Goal: Ask a question: Seek information or help from site administrators or community

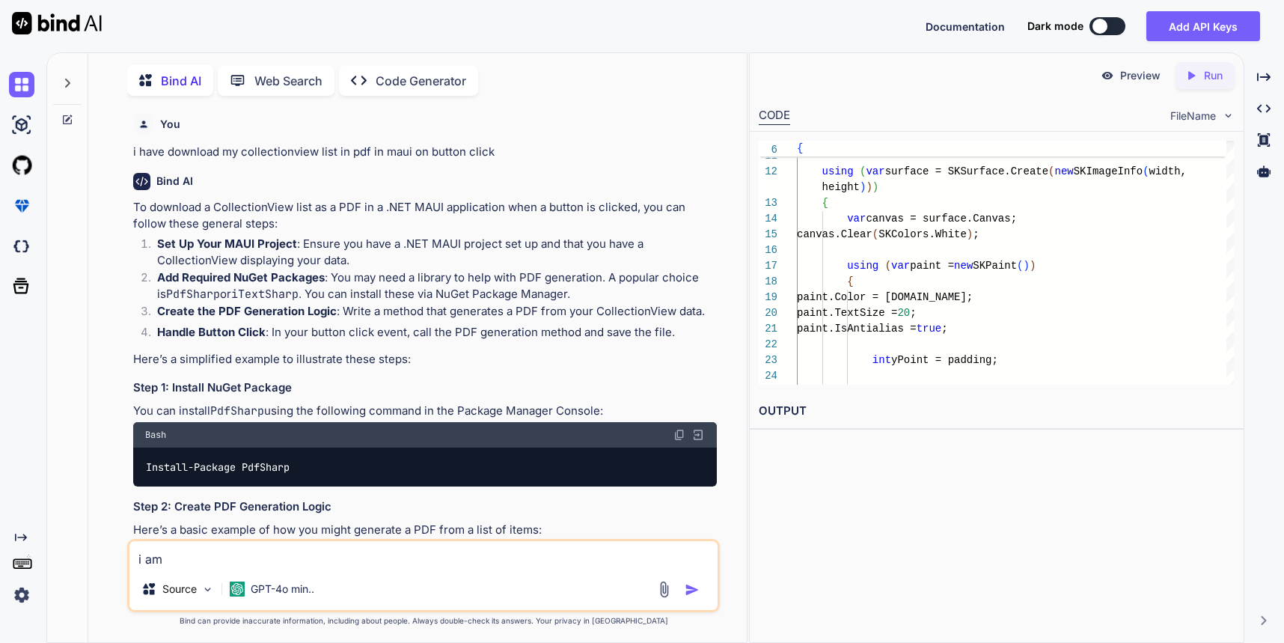
scroll to position [6623, 0]
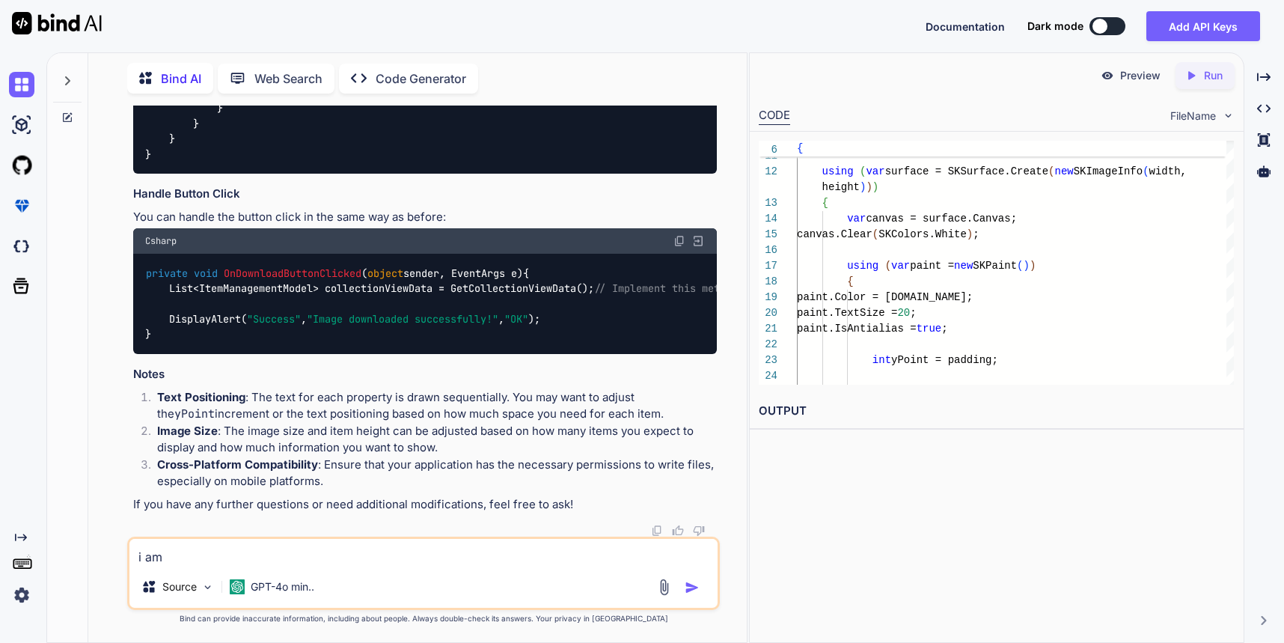
drag, startPoint x: 198, startPoint y: 557, endPoint x: 117, endPoint y: 555, distance: 80.8
click at [117, 555] on div "You i have download my collectionview list in pdf in maui on button click Bind …" at bounding box center [423, 373] width 646 height 536
paste textarea ""customFields": "{\n \"UOM\": \"12\",\n \"UOM1\": \"23\"\n}", "customTax": "{\n…"
type textarea ""customFields": "{\n \"UOM\": \"12\",\n \"UOM1\": \"23\"\n}", "customTax": "{\n…"
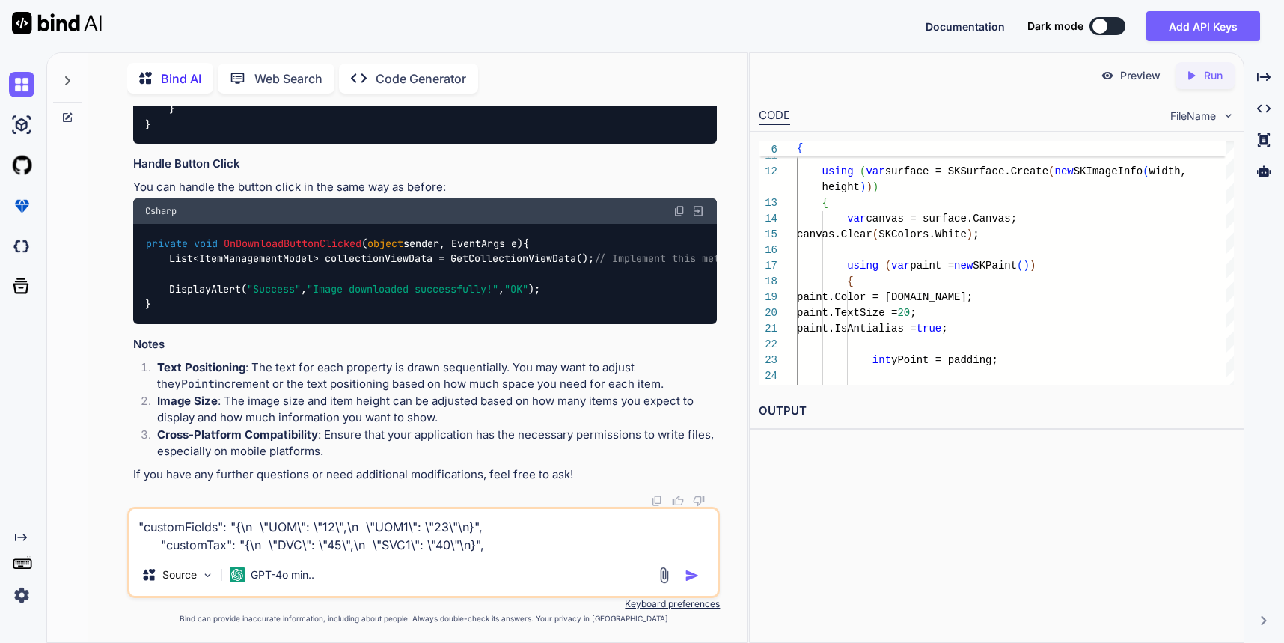
type textarea "x"
type textarea ""customFields": "{\n \"UOM\": \"12\",\n \"UOM1\": \"23\"\n}", "customTax": "{\n…"
type textarea "x"
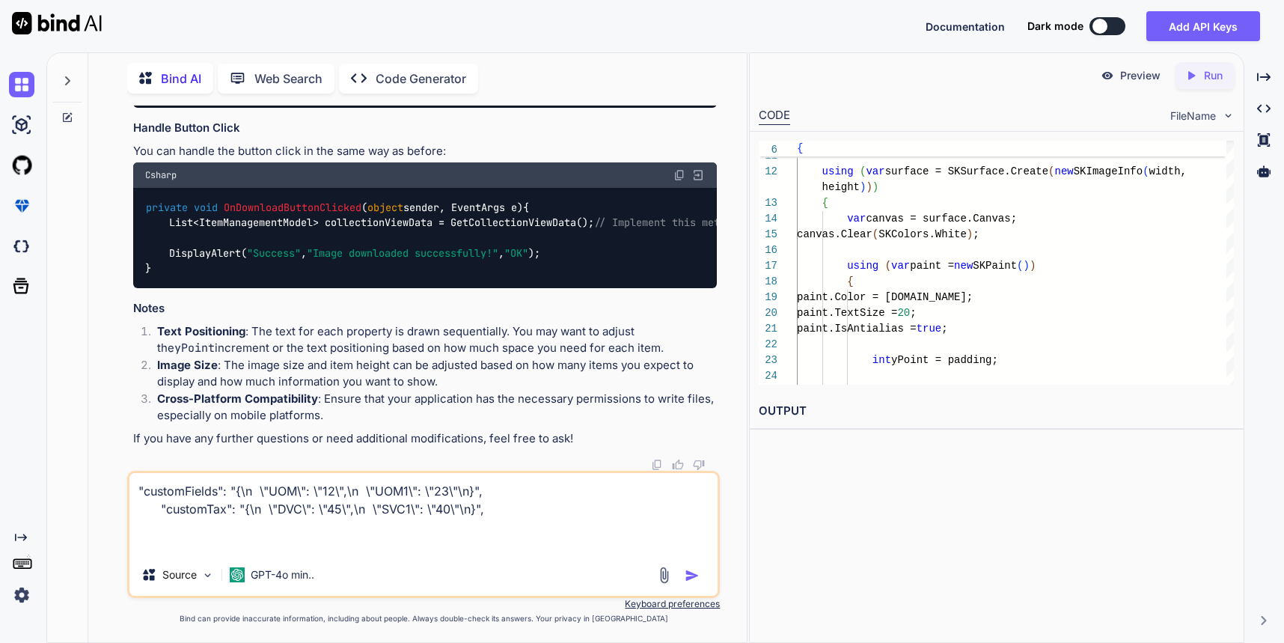
type textarea ""customFields": "{\n \"UOM\": \"12\",\n \"UOM1\": \"23\"\n}", "customTax": "{\n…"
type textarea "x"
type textarea ""customFields": "{\n \"UOM\": \"12\",\n \"UOM1\": \"23\"\n}", "customTax": "{\n…"
type textarea "x"
type textarea ""customFields": "{\n \"UOM\": \"12\",\n \"UOM1\": \"23\"\n}", "customTax": "{\n…"
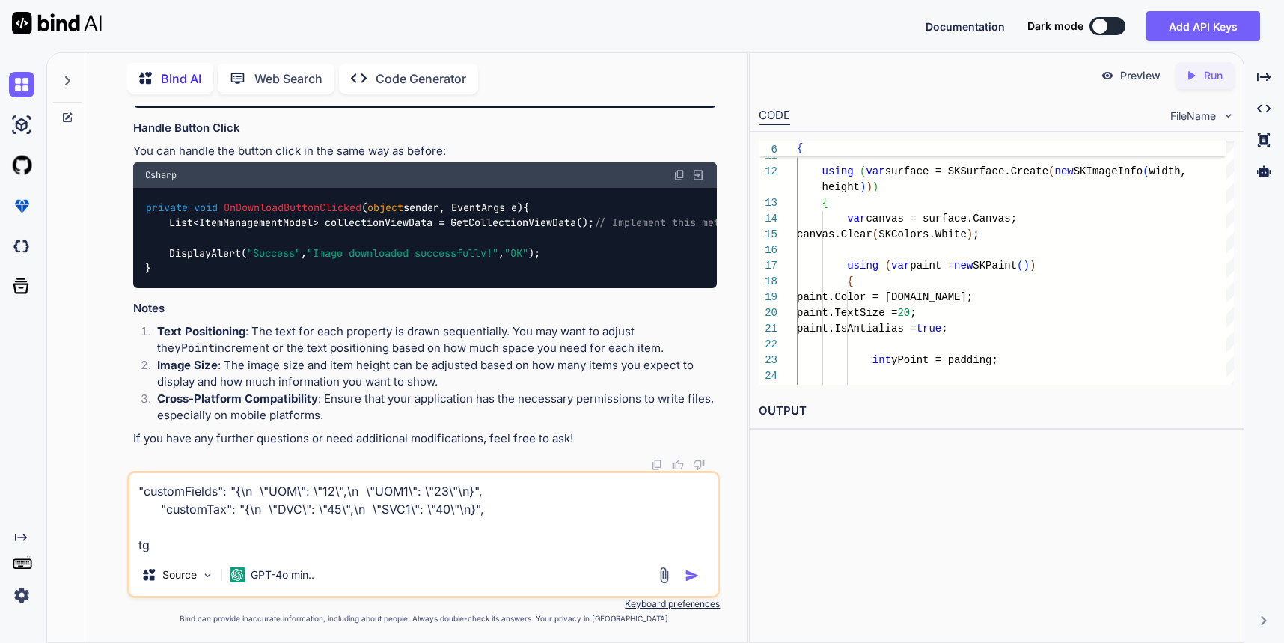
type textarea "x"
type textarea ""customFields": "{\n \"UOM\": \"12\",\n \"UOM1\": \"23\"\n}", "customTax": "{\n…"
type textarea "x"
type textarea ""customFields": "{\n \"UOM\": \"12\",\n \"UOM1\": \"23\"\n}", "customTax": "{\n…"
type textarea "x"
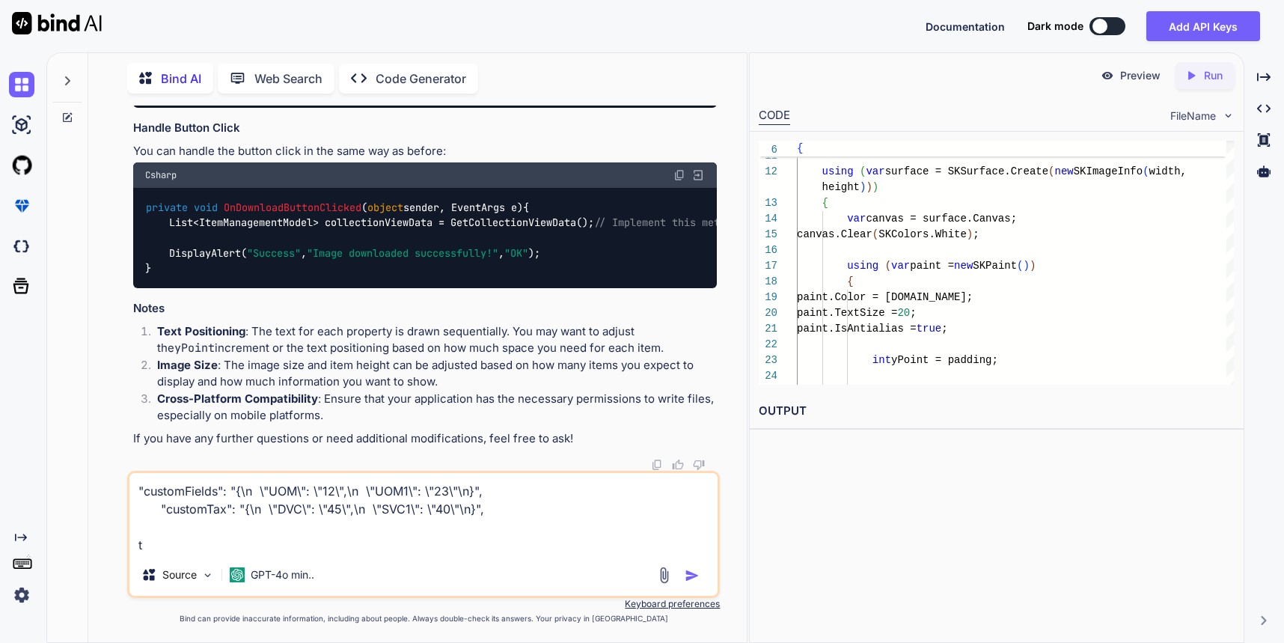
type textarea ""customFields": "{\n \"UOM\": \"12\",\n \"UOM1\": \"23\"\n}", "customTax": "{\n…"
type textarea "x"
type textarea ""customFields": "{\n \"UOM\": \"12\",\n \"UOM1\": \"23\"\n}", "customTax": "{\n…"
type textarea "x"
type textarea ""customFields": "{\n \"UOM\": \"12\",\n \"UOM1\": \"23\"\n}", "customTax": "{\n…"
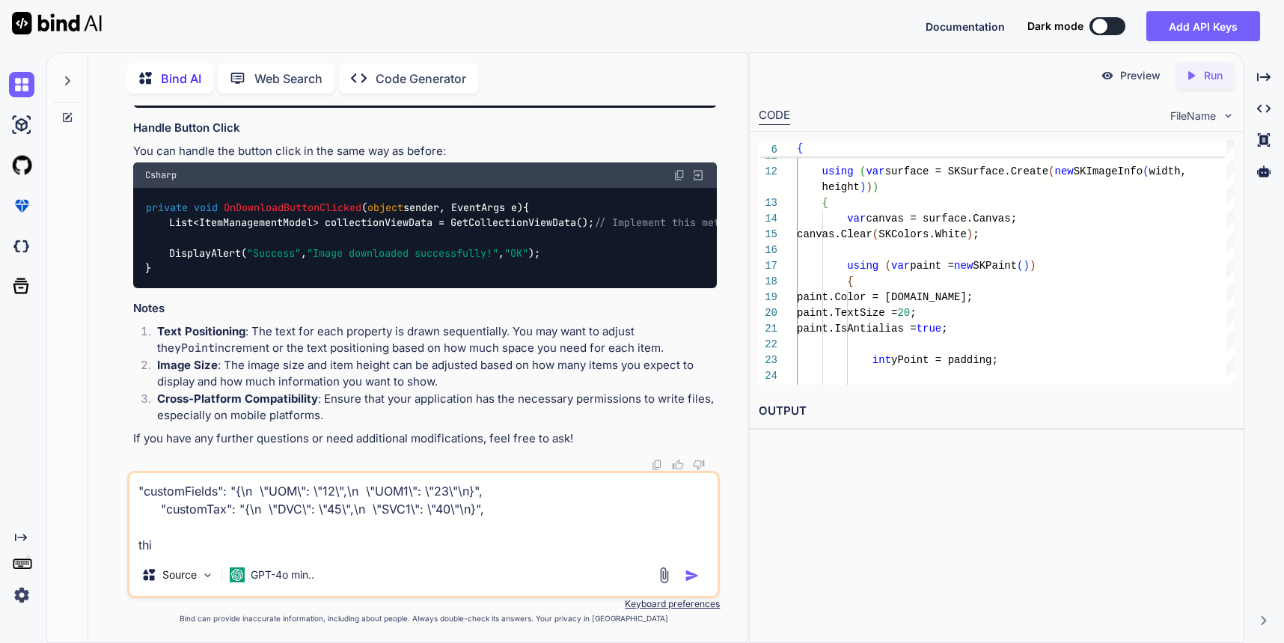
type textarea "x"
type textarea ""customFields": "{\n \"UOM\": \"12\",\n \"UOM1\": \"23\"\n}", "customTax": "{\n…"
type textarea "x"
type textarea ""customFields": "{\n \"UOM\": \"12\",\n \"UOM1\": \"23\"\n}", "customTax": "{\n…"
type textarea "x"
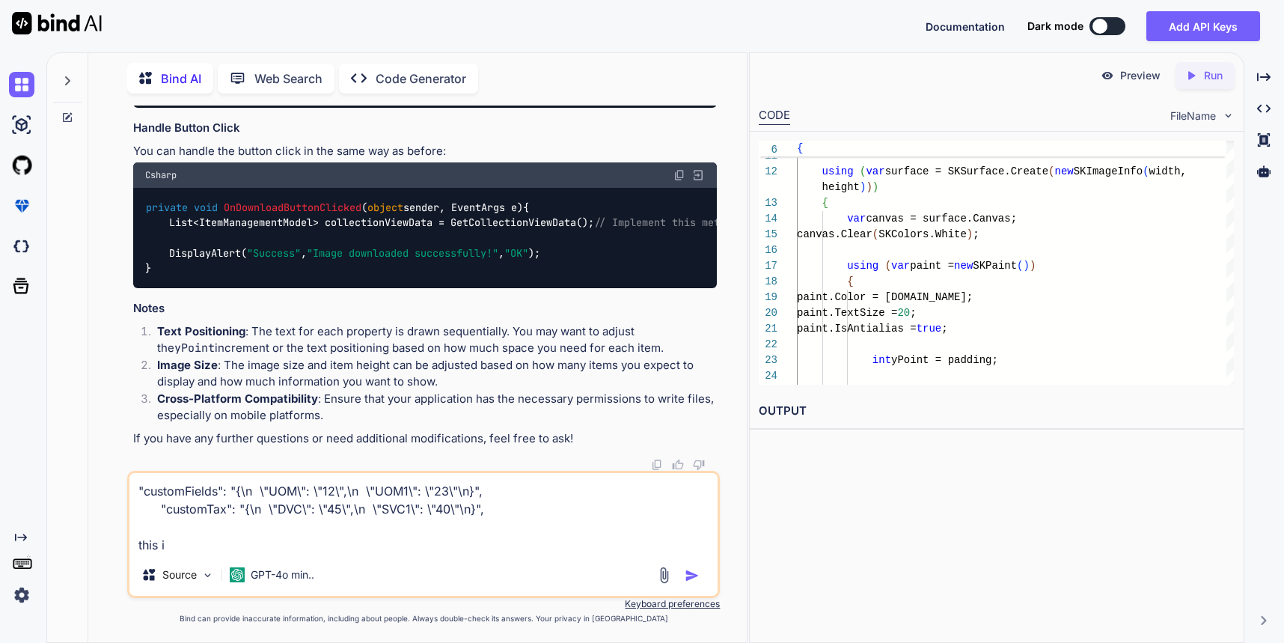
type textarea ""customFields": "{\n \"UOM\": \"12\",\n \"UOM1\": \"23\"\n}", "customTax": "{\n…"
type textarea "x"
type textarea ""customFields": "{\n \"UOM\": \"12\",\n \"UOM1\": \"23\"\n}", "customTax": "{\n…"
type textarea "x"
type textarea ""customFields": "{\n \"UOM\": \"12\",\n \"UOM1\": \"23\"\n}", "customTax": "{\n…"
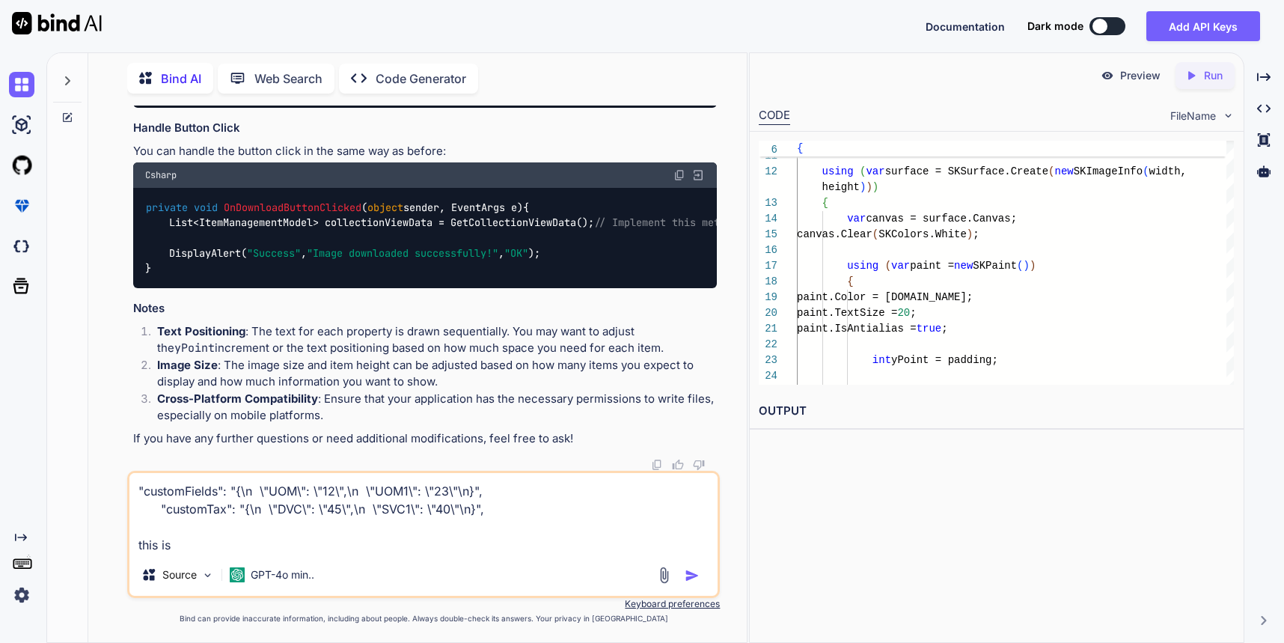
type textarea "x"
type textarea ""customFields": "{\n \"UOM\": \"12\",\n \"UOM1\": \"23\"\n}", "customTax": "{\n…"
type textarea "x"
type textarea ""customFields": "{\n \"UOM\": \"12\",\n \"UOM1\": \"23\"\n}", "customTax": "{\n…"
type textarea "x"
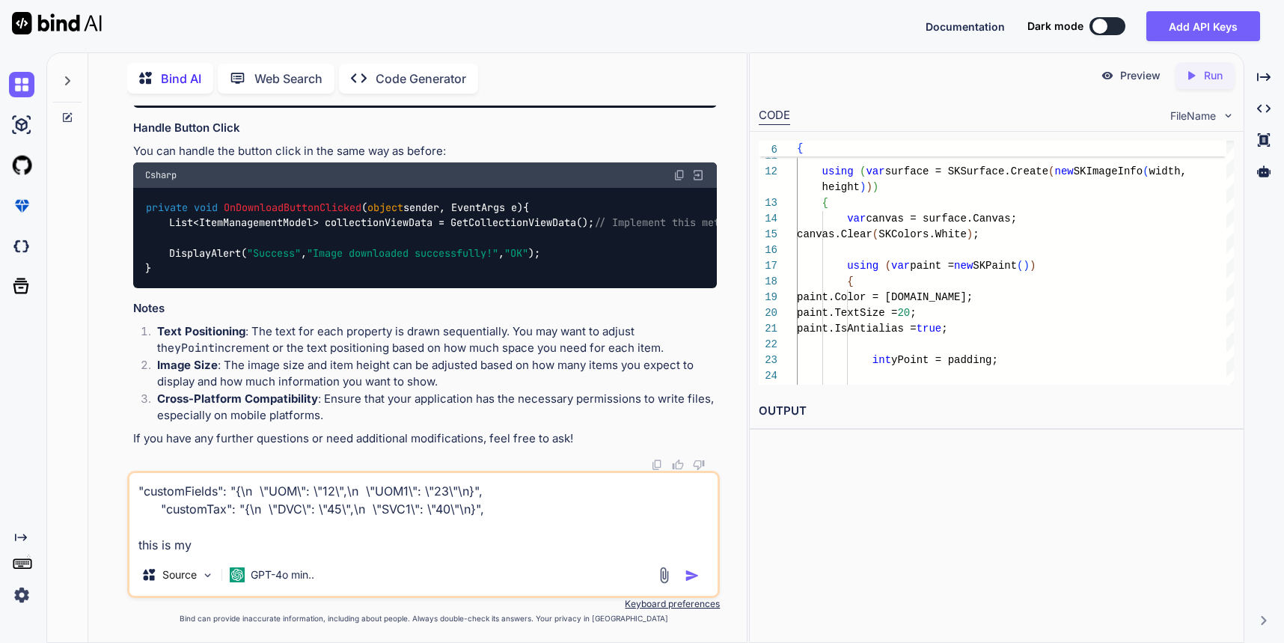
type textarea ""customFields": "{\n \"UOM\": \"12\",\n \"UOM1\": \"23\"\n}", "customTax": "{\n…"
type textarea "x"
type textarea ""customFields": "{\n \"UOM\": \"12\",\n \"UOM1\": \"23\"\n}", "customTax": "{\n…"
type textarea "x"
type textarea ""customFields": "{\n \"UOM\": \"12\",\n \"UOM1\": \"23\"\n}", "customTax": "{\n…"
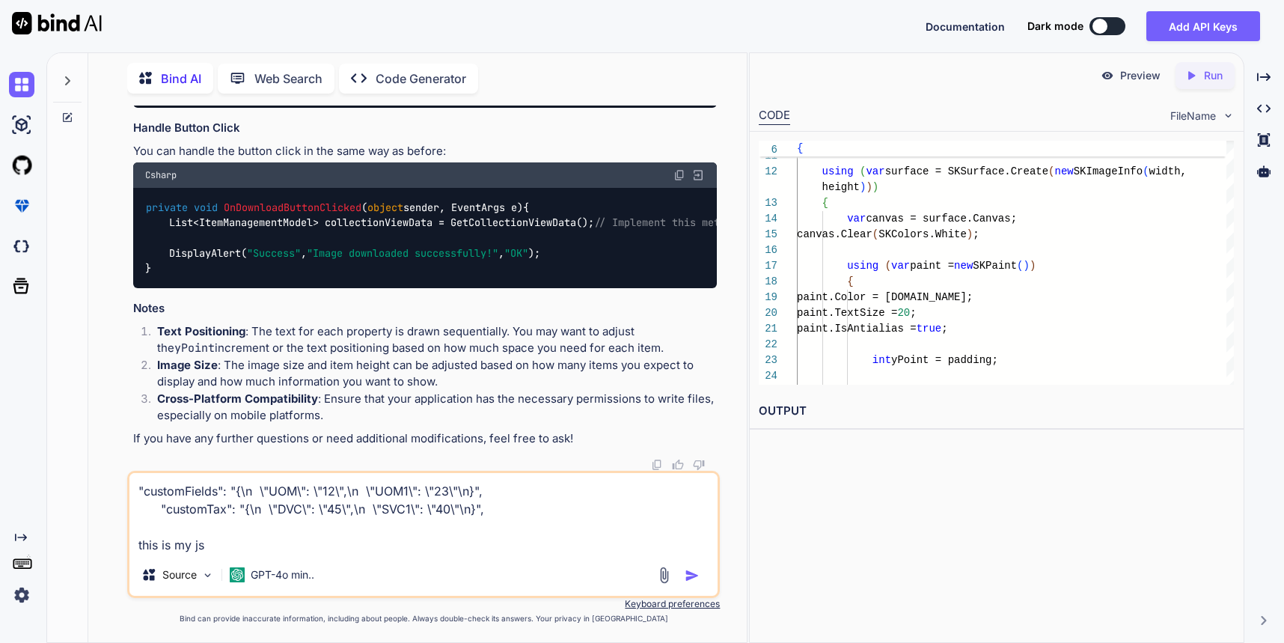
type textarea "x"
type textarea ""customFields": "{\n \"UOM\": \"12\",\n \"UOM1\": \"23\"\n}", "customTax": "{\n…"
type textarea "x"
type textarea ""customFields": "{\n \"UOM\": \"12\",\n \"UOM1\": \"23\"\n}", "customTax": "{\n…"
type textarea "x"
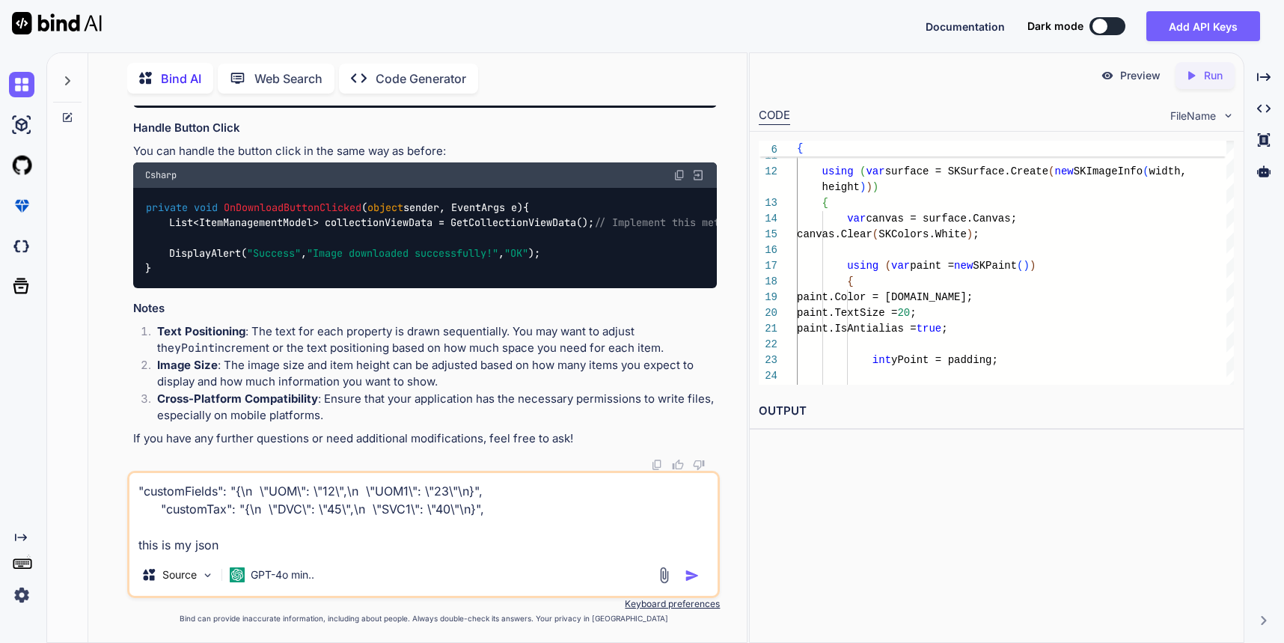
type textarea ""customFields": "{\n \"UOM\": \"12\",\n \"UOM1\": \"23\"\n}", "customTax": "{\n…"
type textarea "x"
type textarea ""customFields": "{\n \"UOM\": \"12\",\n \"UOM1\": \"23\"\n}", "customTax": "{\n…"
type textarea "x"
type textarea ""customFields": "{\n \"UOM\": \"12\",\n \"UOM1\": \"23\"\n}", "customTax": "{\n…"
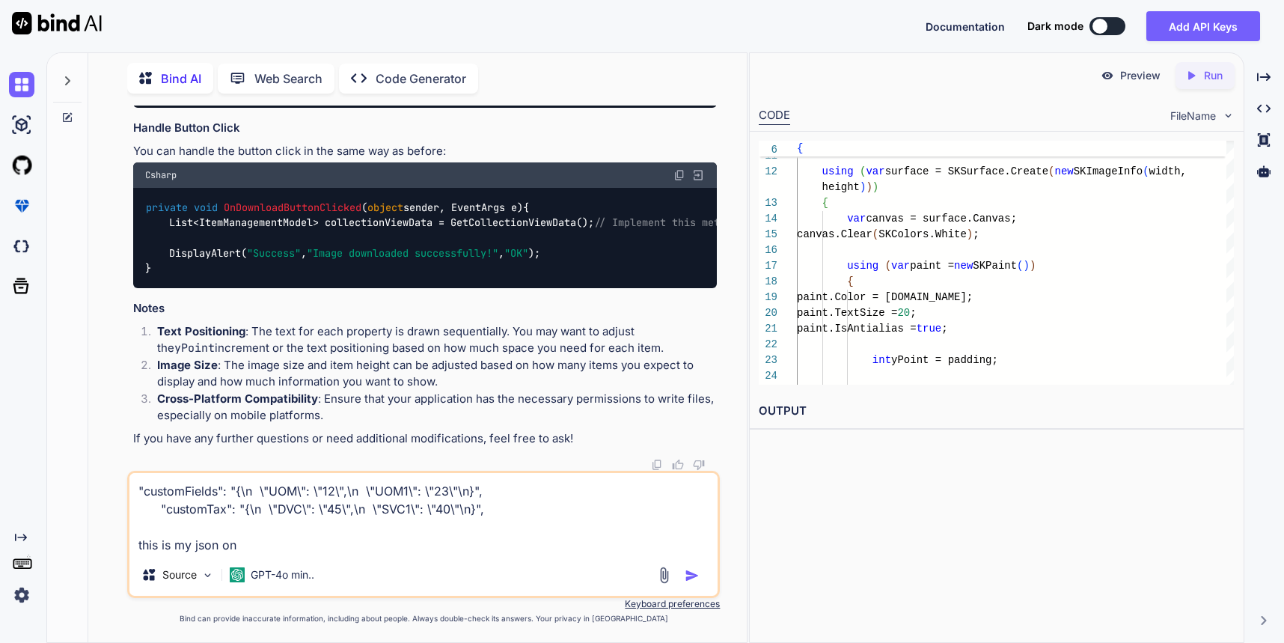
type textarea "x"
type textarea ""customFields": "{\n \"UOM\": \"12\",\n \"UOM1\": \"23\"\n}", "customTax": "{\n…"
type textarea "x"
type textarea ""customFields": "{\n \"UOM\": \"12\",\n \"UOM1\": \"23\"\n}", "customTax": "{\n…"
type textarea "x"
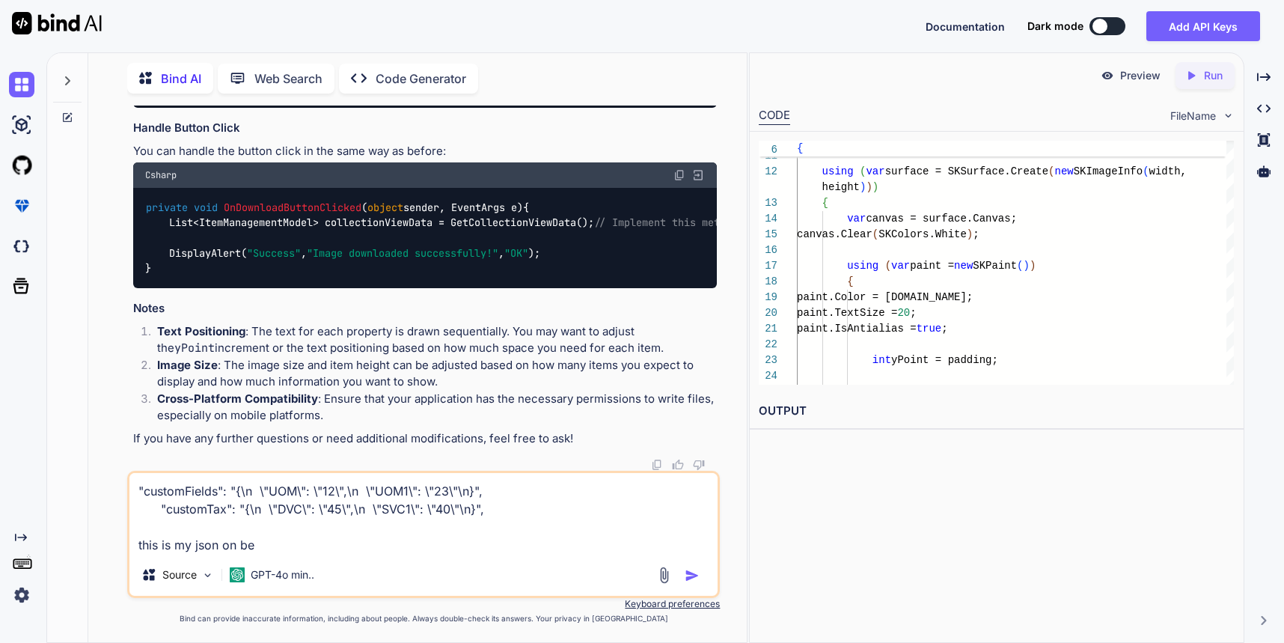
type textarea ""customFields": "{\n \"UOM\": \"12\",\n \"UOM1\": \"23\"\n}", "customTax": "{\n…"
type textarea "x"
type textarea ""customFields": "{\n \"UOM\": \"12\",\n \"UOM1\": \"23\"\n}", "customTax": "{\n…"
type textarea "x"
type textarea ""customFields": "{\n \"UOM\": \"12\",\n \"UOM1\": \"23\"\n}", "customTax": "{\n…"
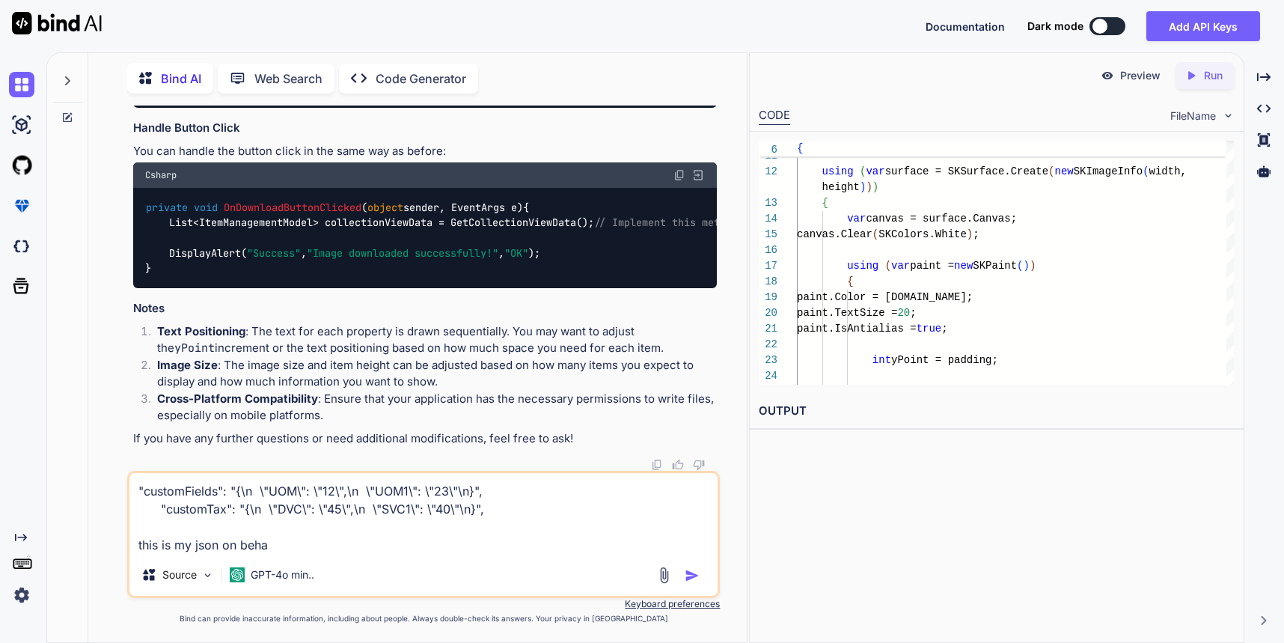
type textarea "x"
type textarea ""customFields": "{\n \"UOM\": \"12\",\n \"UOM1\": \"23\"\n}", "customTax": "{\n…"
type textarea "x"
type textarea ""customFields": "{\n \"UOM\": \"12\",\n \"UOM1\": \"23\"\n}", "customTax": "{\n…"
type textarea "x"
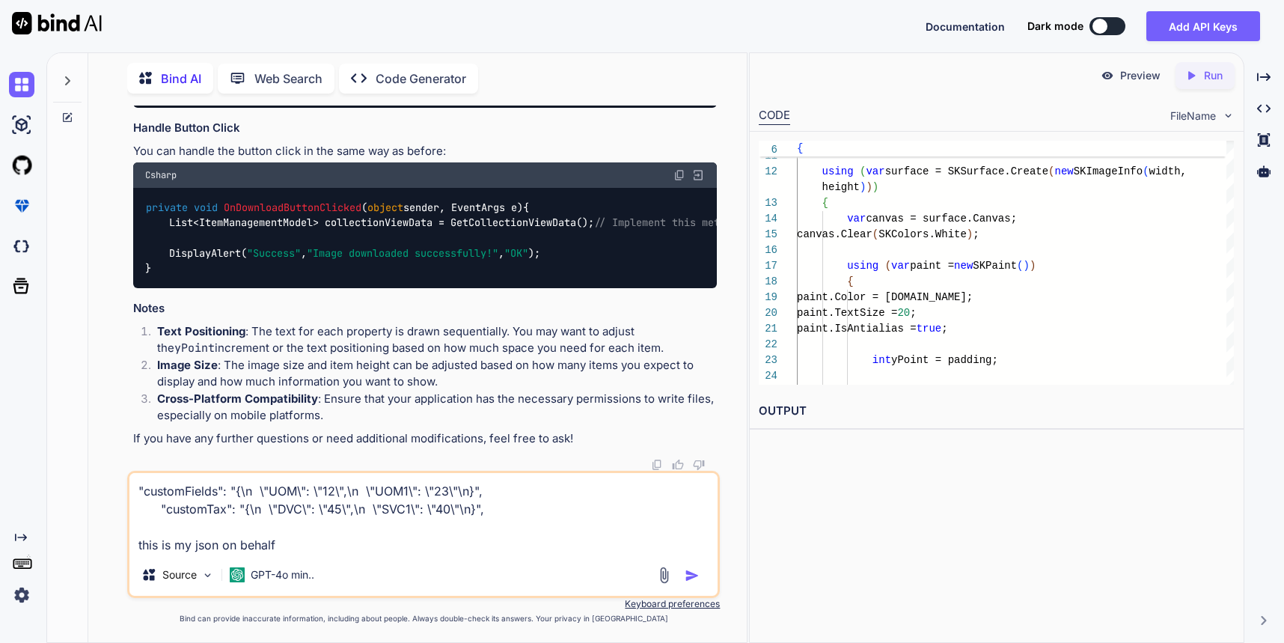
type textarea ""customFields": "{\n \"UOM\": \"12\",\n \"UOM1\": \"23\"\n}", "customTax": "{\n…"
type textarea "x"
type textarea ""customFields": "{\n \"UOM\": \"12\",\n \"UOM1\": \"23\"\n}", "customTax": "{\n…"
type textarea "x"
type textarea ""customFields": "{\n \"UOM\": \"12\",\n \"UOM1\": \"23\"\n}", "customTax": "{\n…"
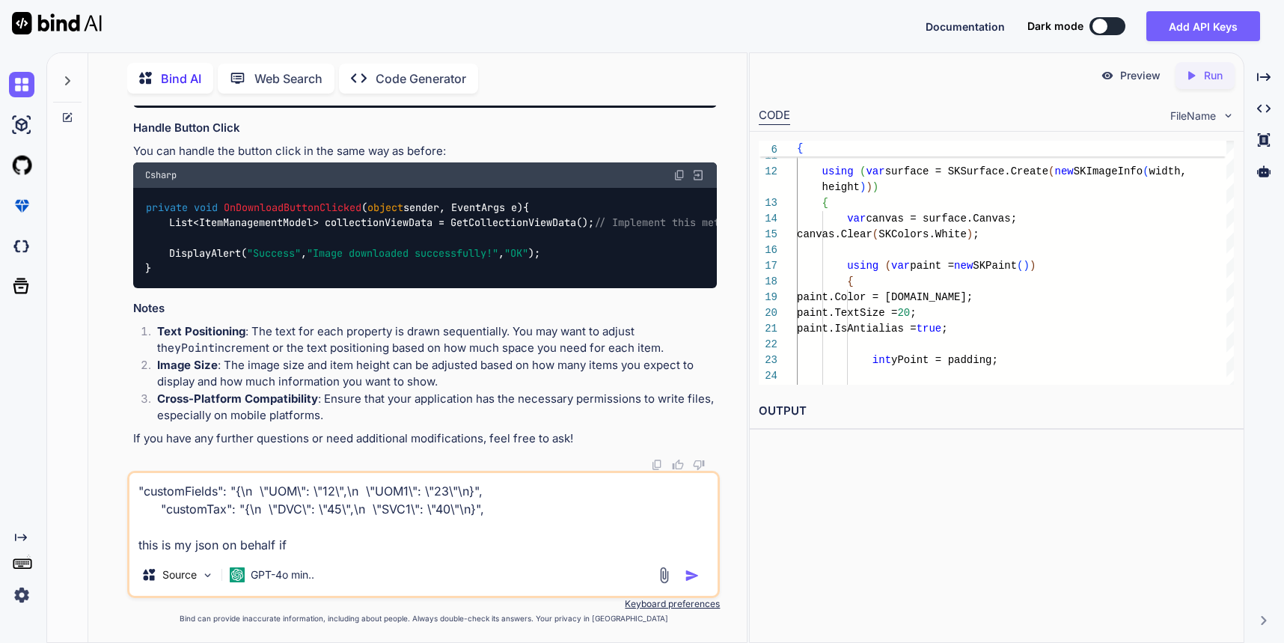
type textarea "x"
type textarea ""customFields": "{\n \"UOM\": \"12\",\n \"UOM1\": \"23\"\n}", "customTax": "{\n…"
type textarea "x"
type textarea ""customFields": "{\n \"UOM\": \"12\",\n \"UOM1\": \"23\"\n}", "customTax": "{\n…"
type textarea "x"
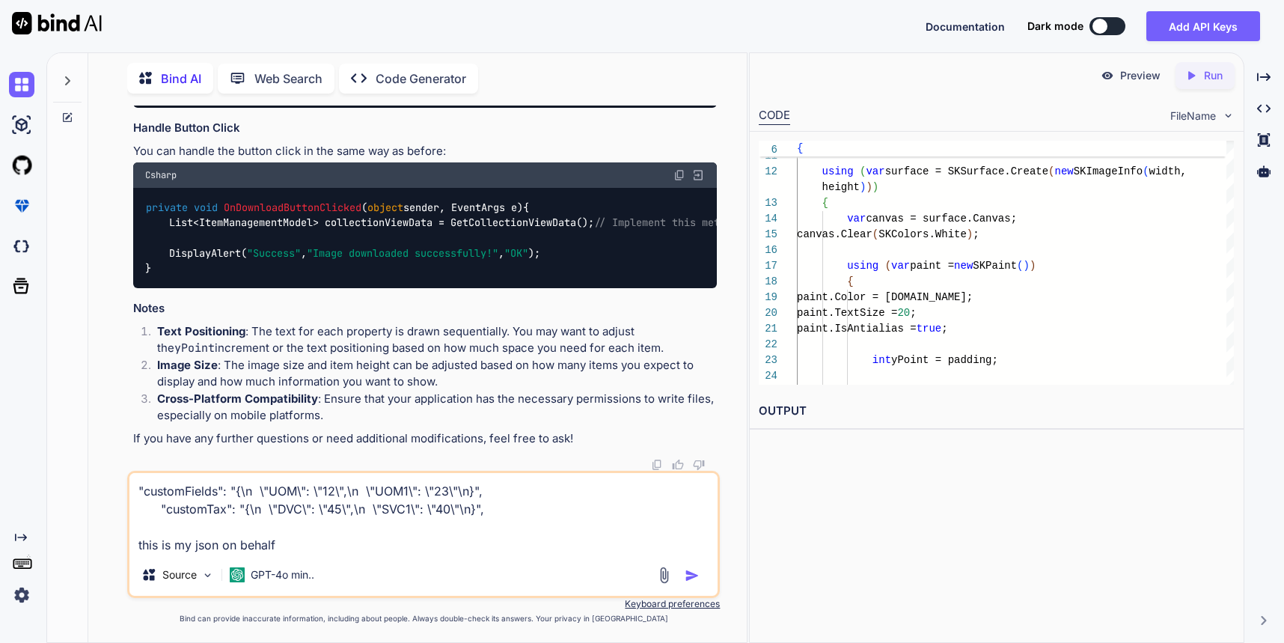
type textarea ""customFields": "{\n \"UOM\": \"12\",\n \"UOM1\": \"23\"\n}", "customTax": "{\n…"
type textarea "x"
type textarea ""customFields": "{\n \"UOM\": \"12\",\n \"UOM1\": \"23\"\n}", "customTax": "{\n…"
type textarea "x"
type textarea ""customFields": "{\n \"UOM\": \"12\",\n \"UOM1\": \"23\"\n}", "customTax": "{\n…"
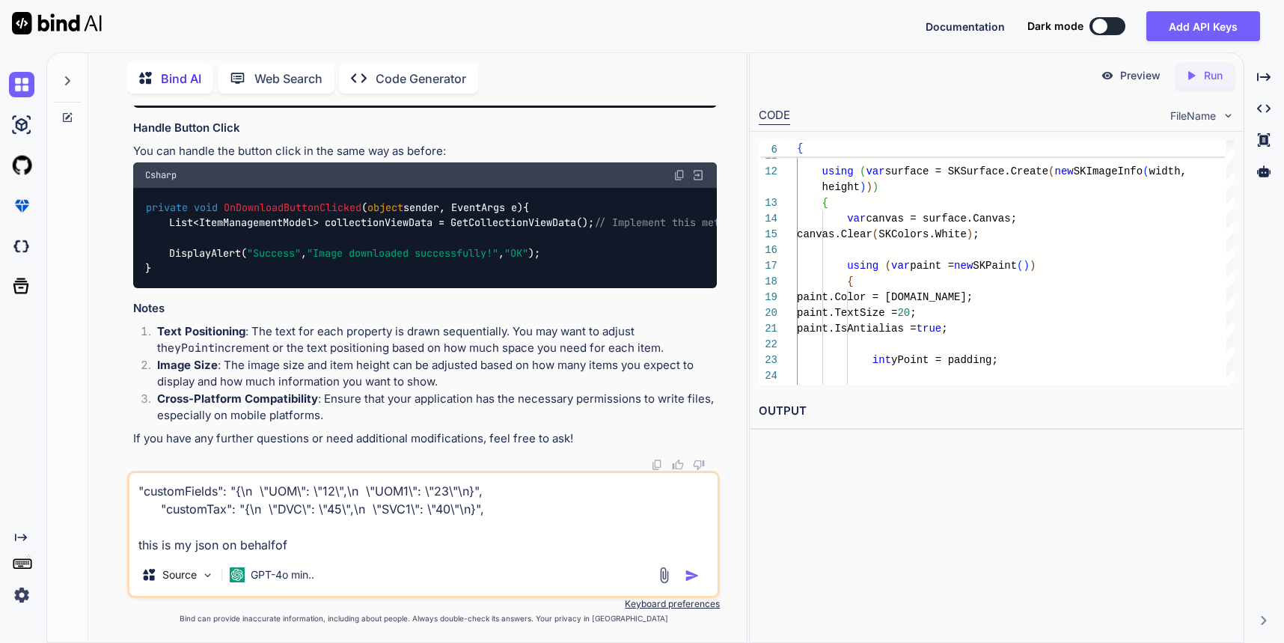
type textarea "x"
type textarea ""customFields": "{\n \"UOM\": \"12\",\n \"UOM1\": \"23\"\n}", "customTax": "{\n…"
type textarea "x"
type textarea ""customFields": "{\n \"UOM\": \"12\",\n \"UOM1\": \"23\"\n}", "customTax": "{\n…"
type textarea "x"
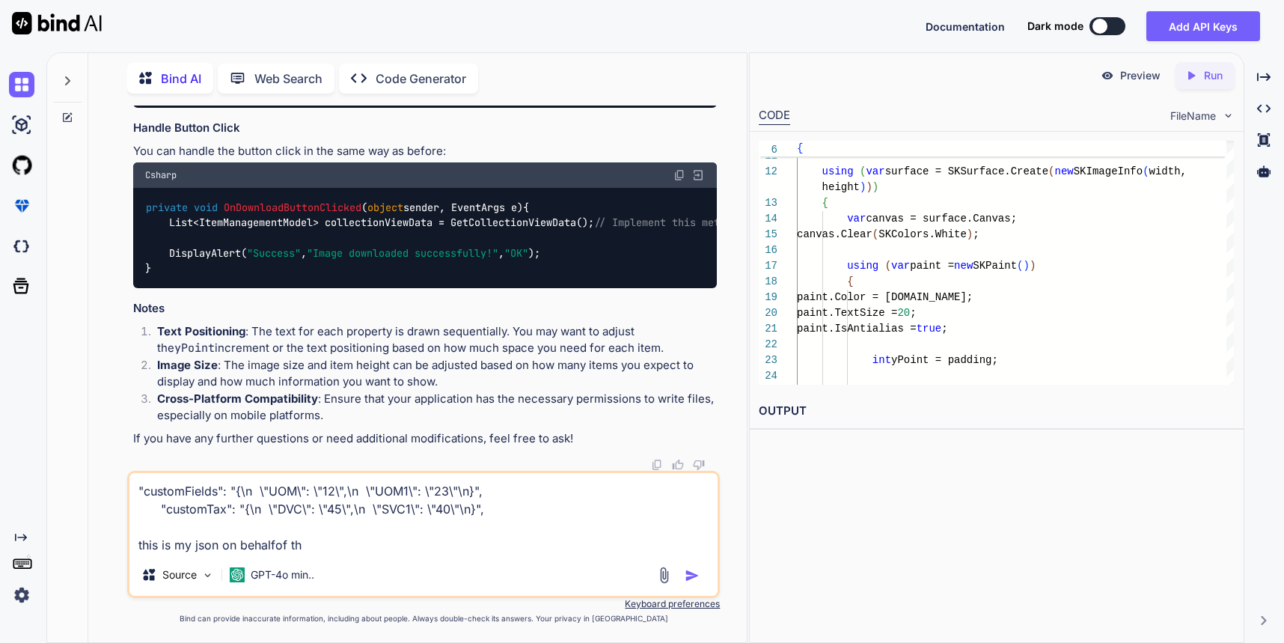
type textarea ""customFields": "{\n \"UOM\": \"12\",\n \"UOM1\": \"23\"\n}", "customTax": "{\n…"
type textarea "x"
type textarea ""customFields": "{\n \"UOM\": \"12\",\n \"UOM1\": \"23\"\n}", "customTax": "{\n…"
type textarea "x"
type textarea ""customFields": "{\n \"UOM\": \"12\",\n \"UOM1\": \"23\"\n}", "customTax": "{\n…"
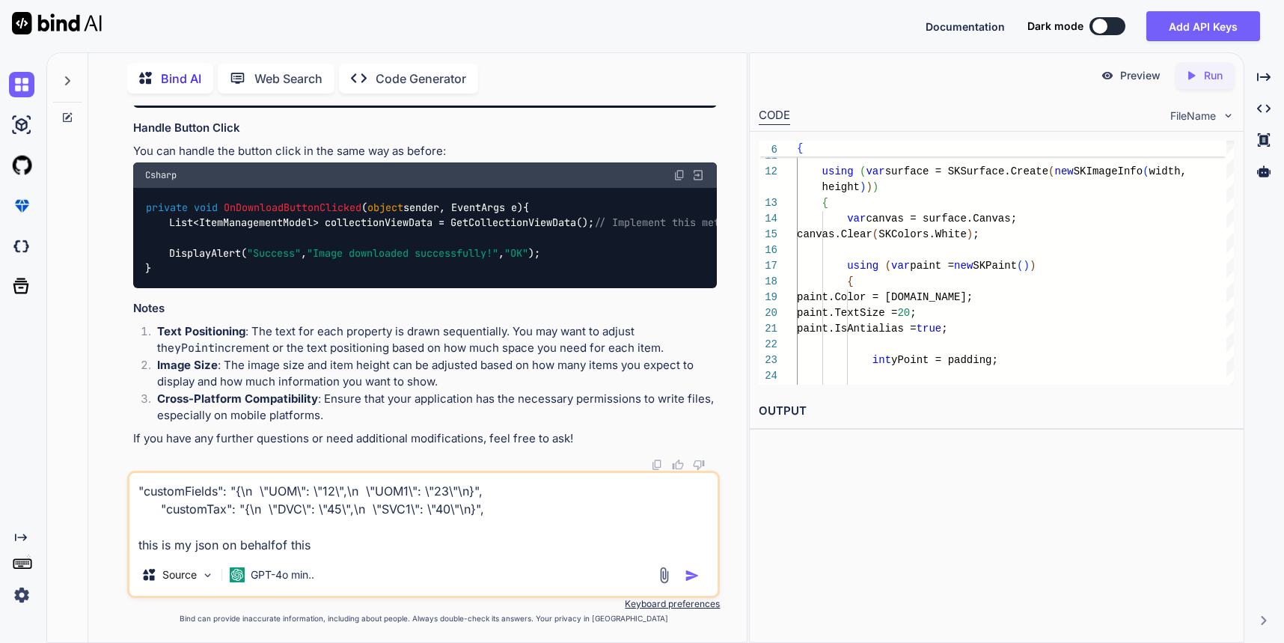
type textarea "x"
type textarea ""customFields": "{\n \"UOM\": \"12\",\n \"UOM1\": \"23\"\n}", "customTax": "{\n…"
type textarea "x"
type textarea ""customFields": "{\n \"UOM\": \"12\",\n \"UOM1\": \"23\"\n}", "customTax": "{\n…"
type textarea "x"
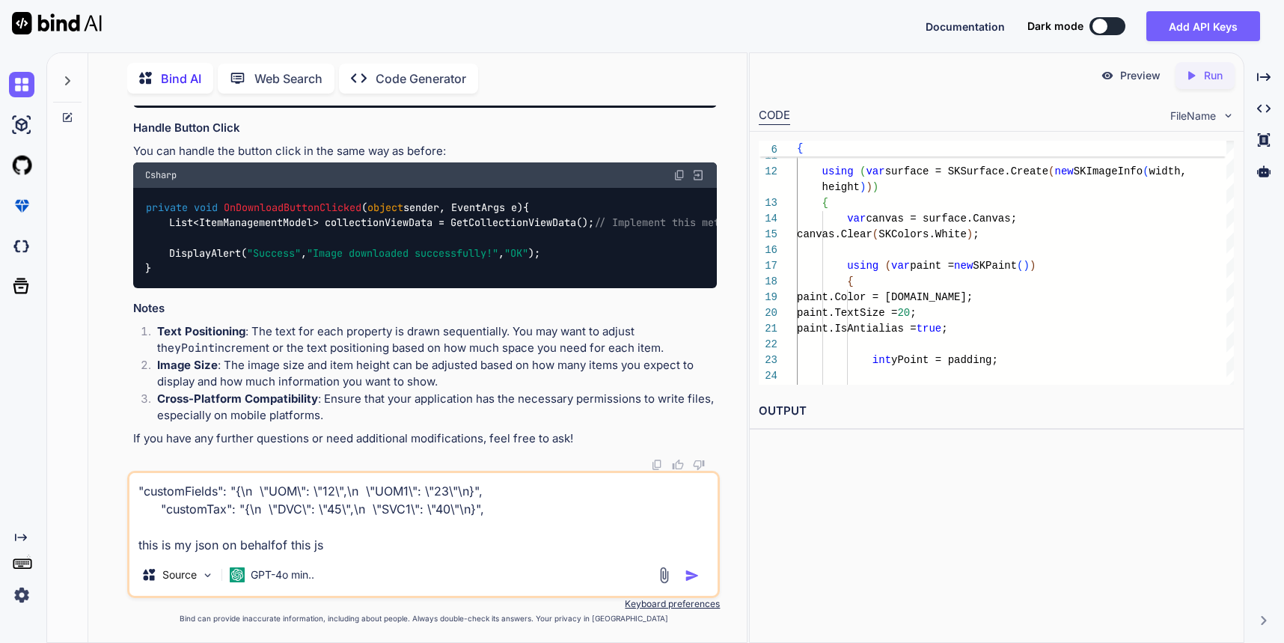
type textarea ""customFields": "{\n \"UOM\": \"12\",\n \"UOM1\": \"23\"\n}", "customTax": "{\n…"
type textarea "x"
type textarea ""customFields": "{\n \"UOM\": \"12\",\n \"UOM1\": \"23\"\n}", "customTax": "{\n…"
type textarea "x"
type textarea ""customFields": "{\n \"UOM\": \"12\",\n \"UOM1\": \"23\"\n}", "customTax": "{\n…"
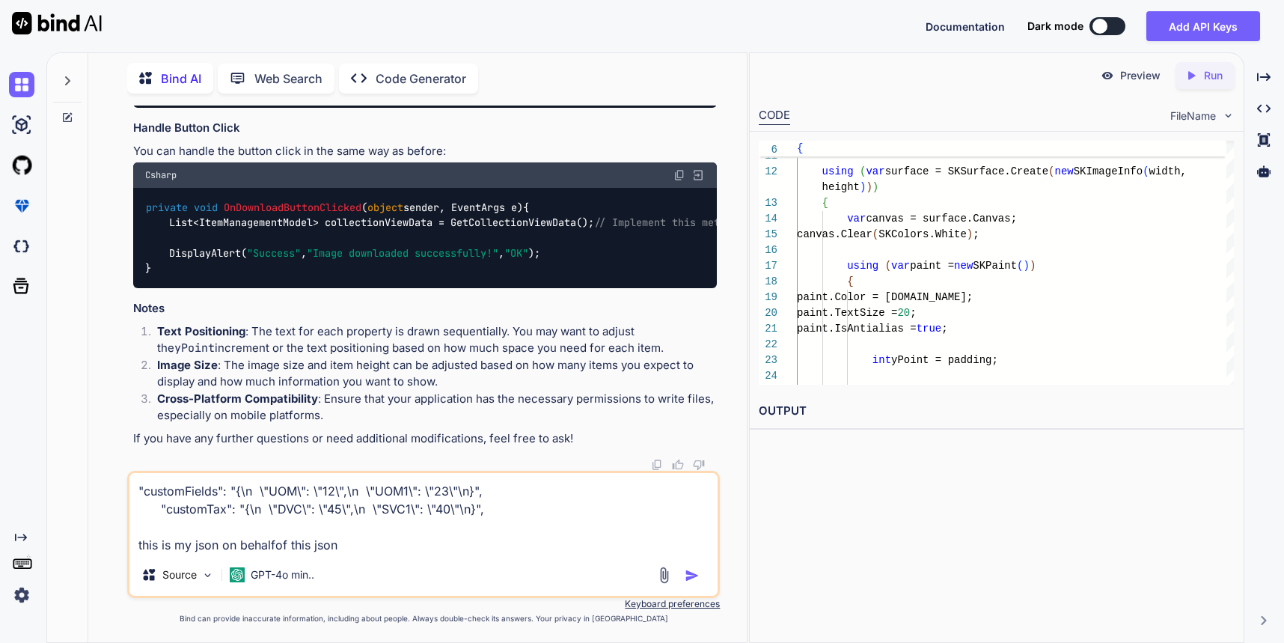
type textarea "x"
type textarea ""customFields": "{\n \"UOM\": \"12\",\n \"UOM1\": \"23\"\n}", "customTax": "{\n…"
type textarea "x"
type textarea ""customFields": "{\n \"UOM\": \"12\",\n \"UOM1\": \"23\"\n}", "customTax": "{\n…"
type textarea "x"
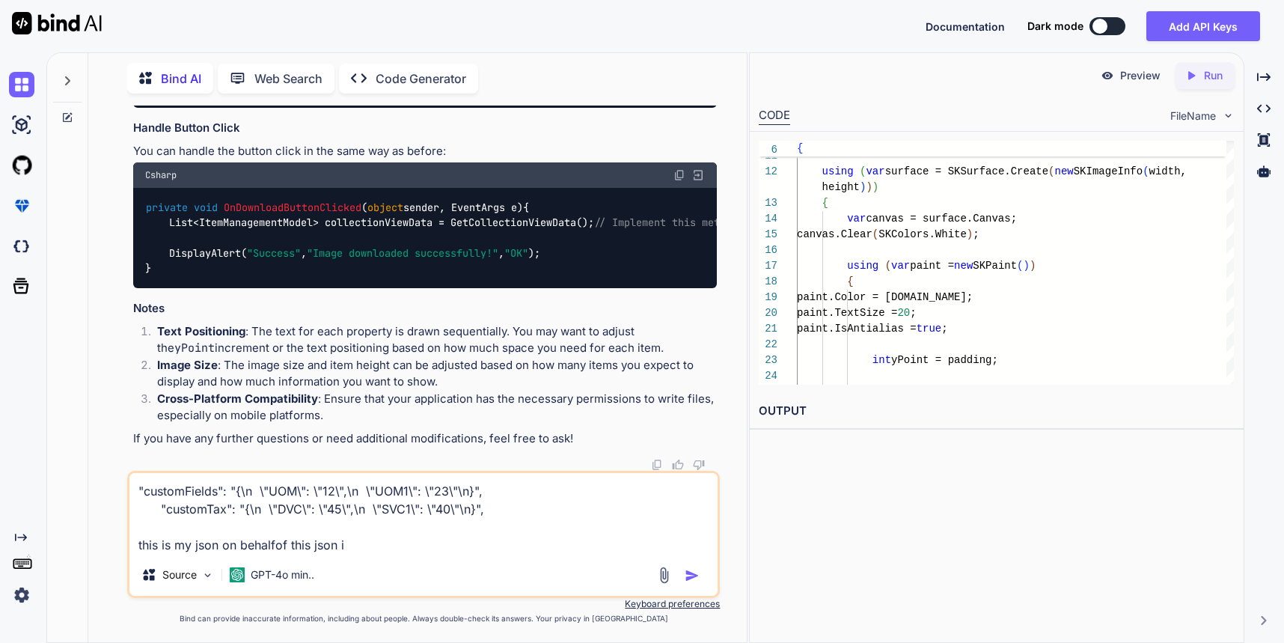
type textarea ""customFields": "{\n \"UOM\": \"12\",\n \"UOM1\": \"23\"\n}", "customTax": "{\n…"
type textarea "x"
type textarea ""customFields": "{\n \"UOM\": \"12\",\n \"UOM1\": \"23\"\n}", "customTax": "{\n…"
type textarea "x"
type textarea ""customFields": "{\n \"UOM\": \"12\",\n \"UOM1\": \"23\"\n}", "customTax": "{\n…"
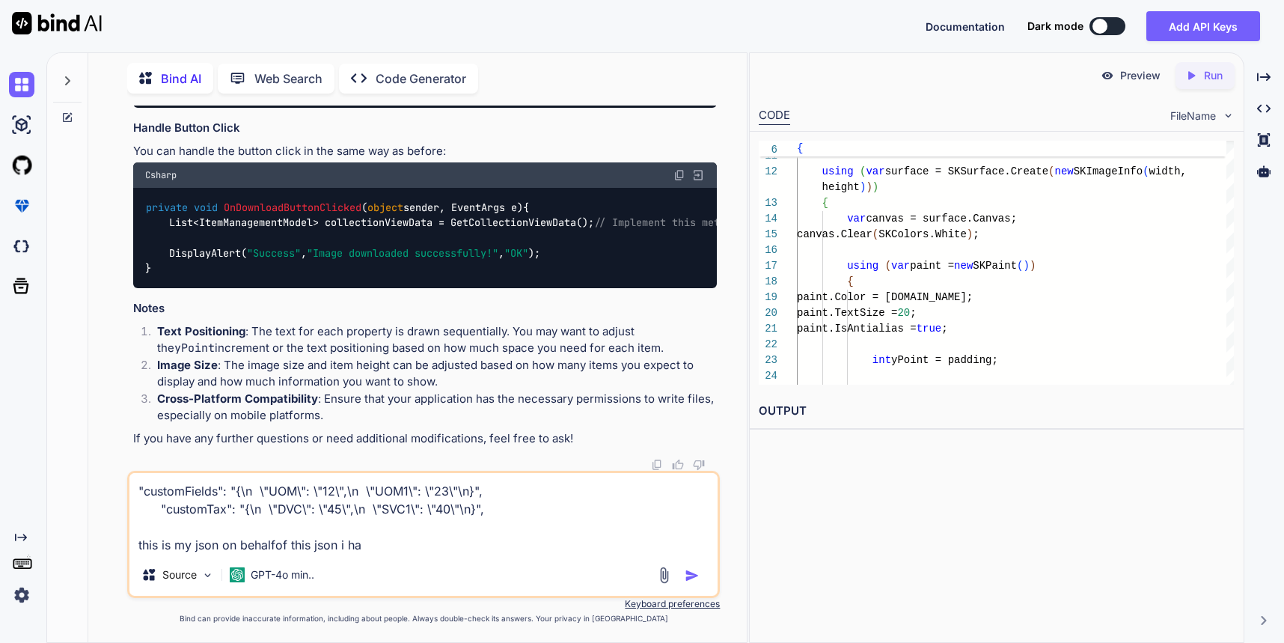
type textarea "x"
type textarea ""customFields": "{\n \"UOM\": \"12\",\n \"UOM1\": \"23\"\n}", "customTax": "{\n…"
type textarea "x"
type textarea ""customFields": "{\n \"UOM\": \"12\",\n \"UOM1\": \"23\"\n}", "customTax": "{\n…"
type textarea "x"
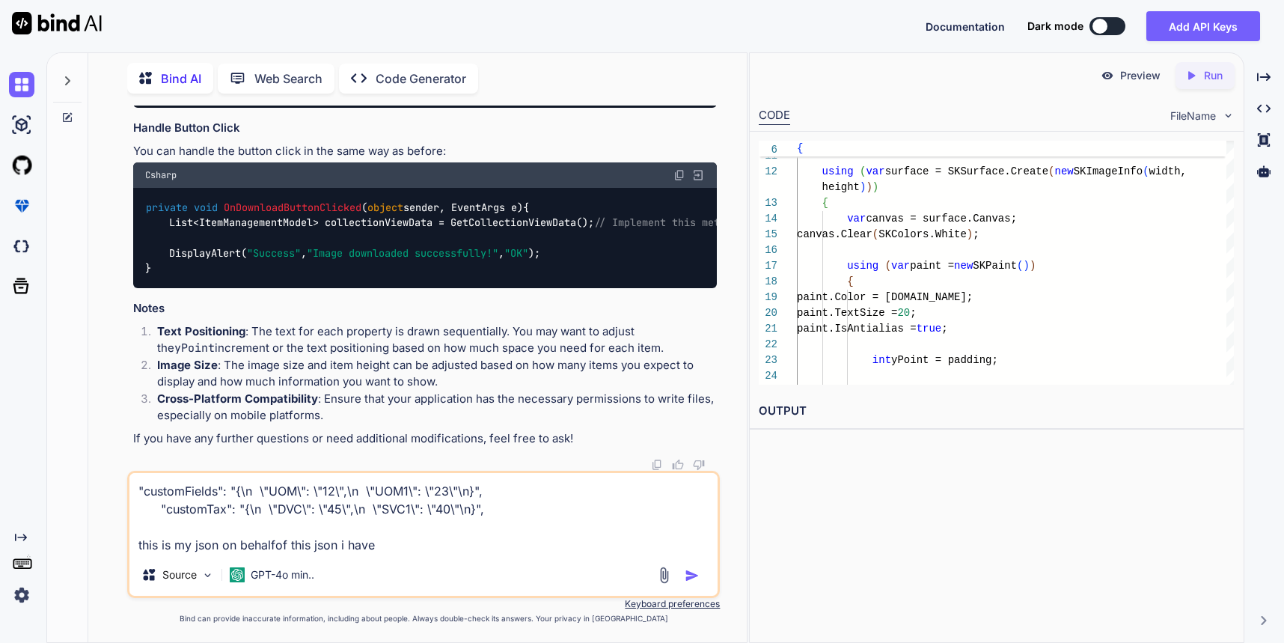
type textarea ""customFields": "{\n \"UOM\": \"12\",\n \"UOM1\": \"23\"\n}", "customTax": "{\n…"
type textarea "x"
type textarea ""customFields": "{\n \"UOM\": \"12\",\n \"UOM1\": \"23\"\n}", "customTax": "{\n…"
type textarea "x"
type textarea ""customFields": "{\n \"UOM\": \"12\",\n \"UOM1\": \"23\"\n}", "customTax": "{\n…"
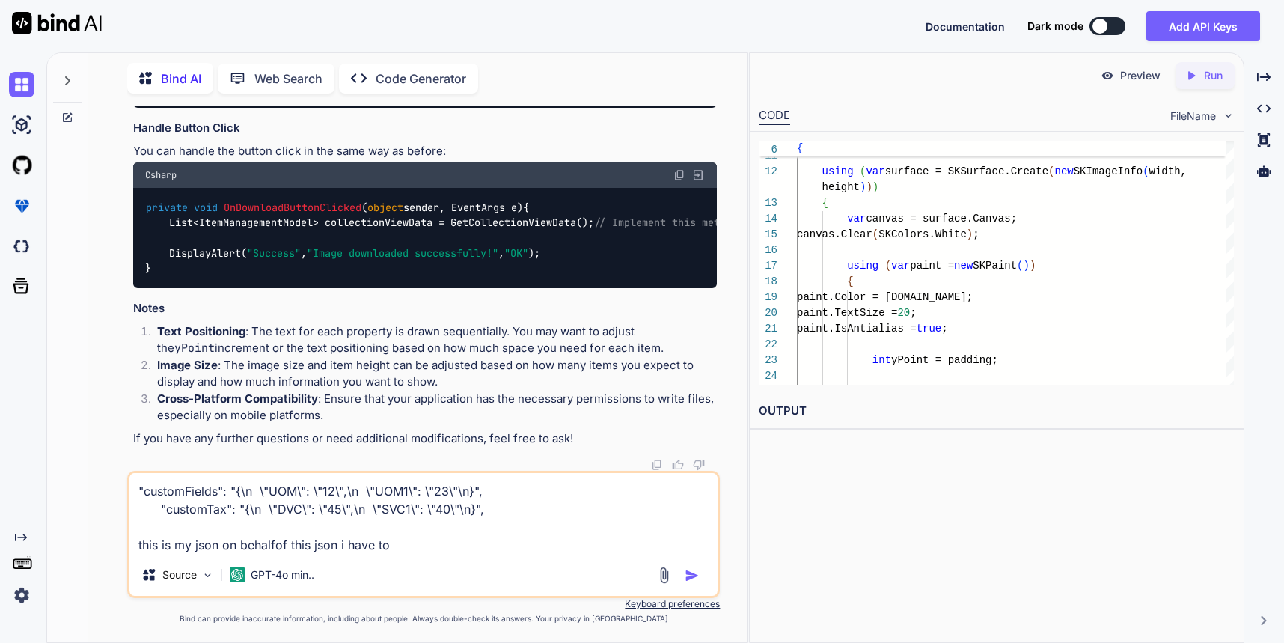
type textarea "x"
type textarea ""customFields": "{\n \"UOM\": \"12\",\n \"UOM1\": \"23\"\n}", "customTax": "{\n…"
type textarea "x"
type textarea ""customFields": "{\n \"UOM\": \"12\",\n \"UOM1\": \"23\"\n}", "customTax": "{\n…"
type textarea "x"
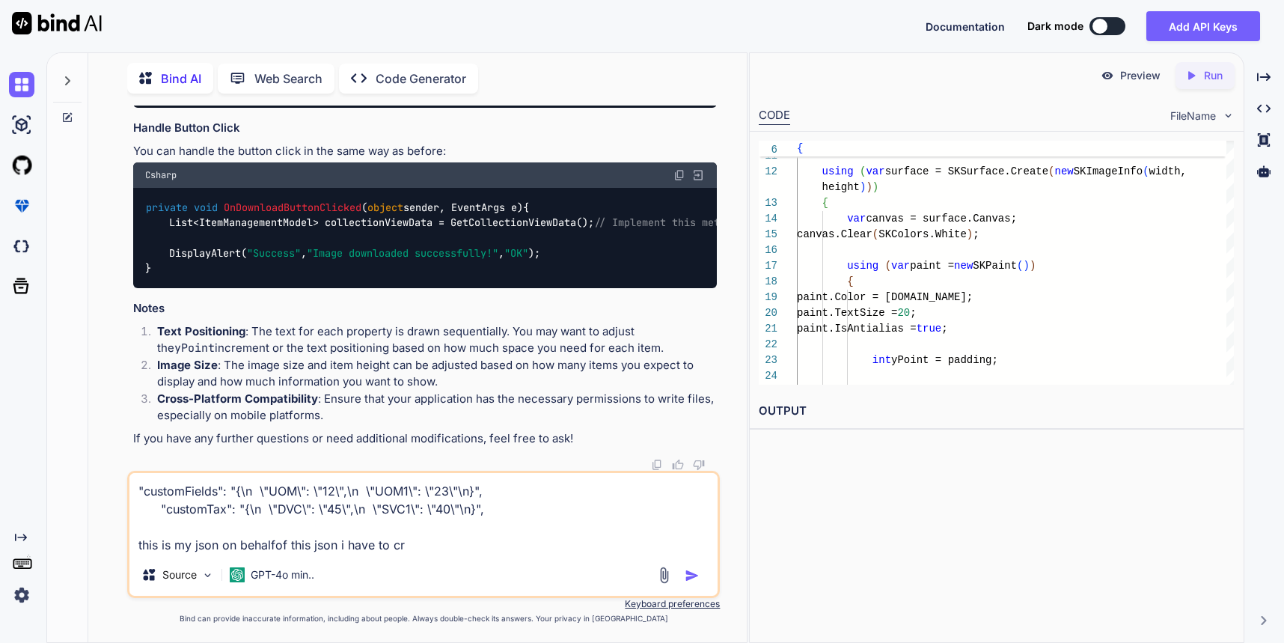
type textarea ""customFields": "{\n \"UOM\": \"12\",\n \"UOM1\": \"23\"\n}", "customTax": "{\n…"
type textarea "x"
type textarea ""customFields": "{\n \"UOM\": \"12\",\n \"UOM1\": \"23\"\n}", "customTax": "{\n…"
type textarea "x"
type textarea ""customFields": "{\n \"UOM\": \"12\",\n \"UOM1\": \"23\"\n}", "customTax": "{\n…"
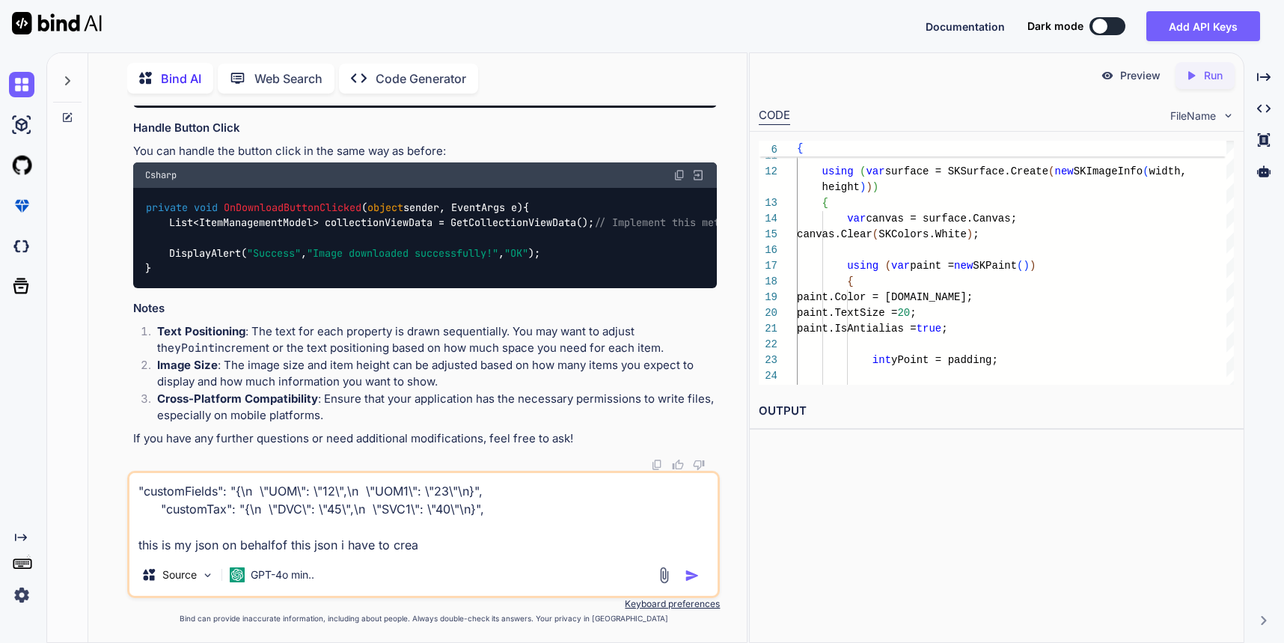
type textarea "x"
type textarea ""customFields": "{\n \"UOM\": \"12\",\n \"UOM1\": \"23\"\n}", "customTax": "{\n…"
type textarea "x"
type textarea ""customFields": "{\n \"UOM\": \"12\",\n \"UOM1\": \"23\"\n}", "customTax": "{\n…"
type textarea "x"
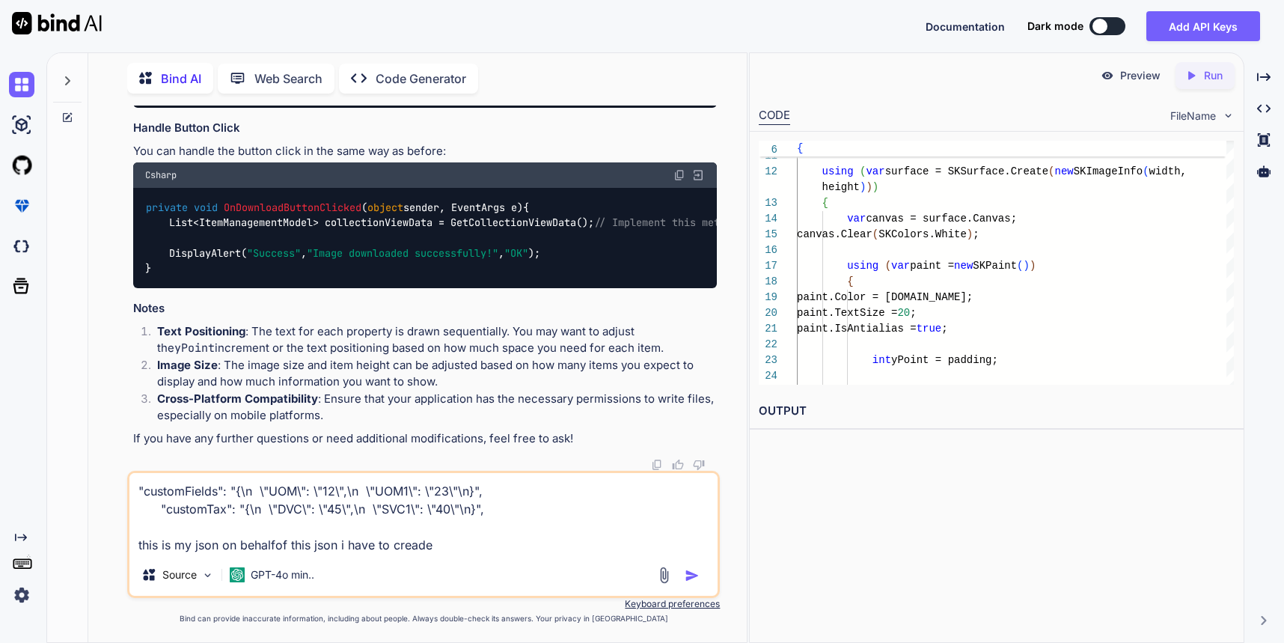
type textarea ""customFields": "{\n \"UOM\": \"12\",\n \"UOM1\": \"23\"\n}", "customTax": "{\n…"
type textarea "x"
type textarea ""customFields": "{\n \"UOM\": \"12\",\n \"UOM1\": \"23\"\n}", "customTax": "{\n…"
type textarea "x"
type textarea ""customFields": "{\n \"UOM\": \"12\",\n \"UOM1\": \"23\"\n}", "customTax": "{\n…"
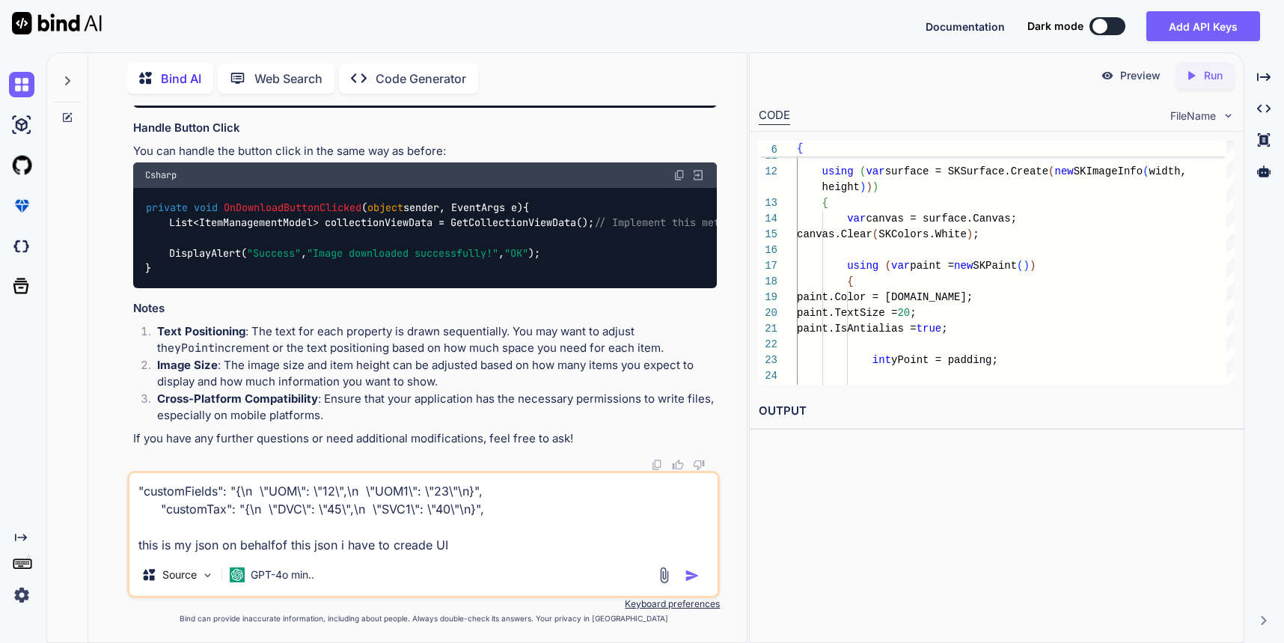
type textarea "x"
type textarea ""customFields": "{\n \"UOM\": \"12\",\n \"UOM1\": \"23\"\n}", "customTax": "{\n…"
type textarea "x"
type textarea ""customFields": "{\n \"UOM\": \"12\",\n \"UOM1\": \"23\"\n}", "customTax": "{\n…"
type textarea "x"
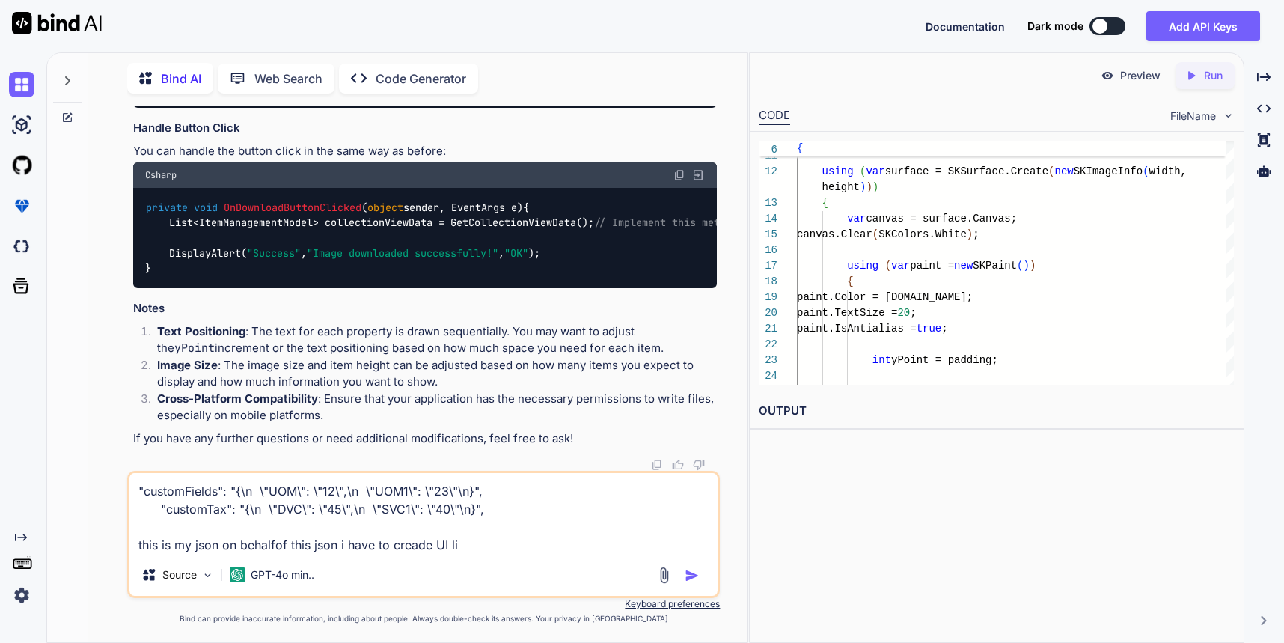
type textarea ""customFields": "{\n \"UOM\": \"12\",\n \"UOM1\": \"23\"\n}", "customTax": "{\n…"
type textarea "x"
type textarea ""customFields": "{\n \"UOM\": \"12\",\n \"UOM1\": \"23\"\n}", "customTax": "{\n…"
type textarea "x"
type textarea ""customFields": "{\n \"UOM\": \"12\",\n \"UOM1\": \"23\"\n}", "customTax": "{\n…"
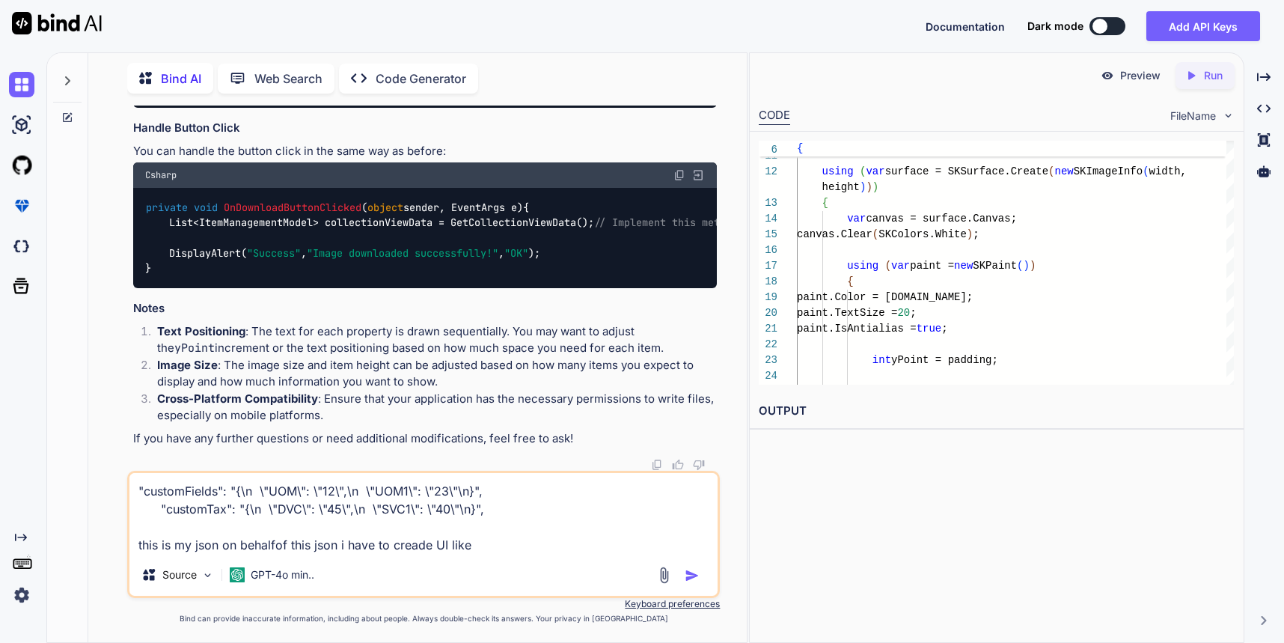
type textarea "x"
type textarea ""customFields": "{\n \"UOM\": \"12\",\n \"UOM1\": \"23\"\n}", "customTax": "{\n…"
type textarea "x"
type textarea ""customFields": "{\n \"UOM\": \"12\",\n \"UOM1\": \"23\"\n}", "customTax": "{\n…"
type textarea "x"
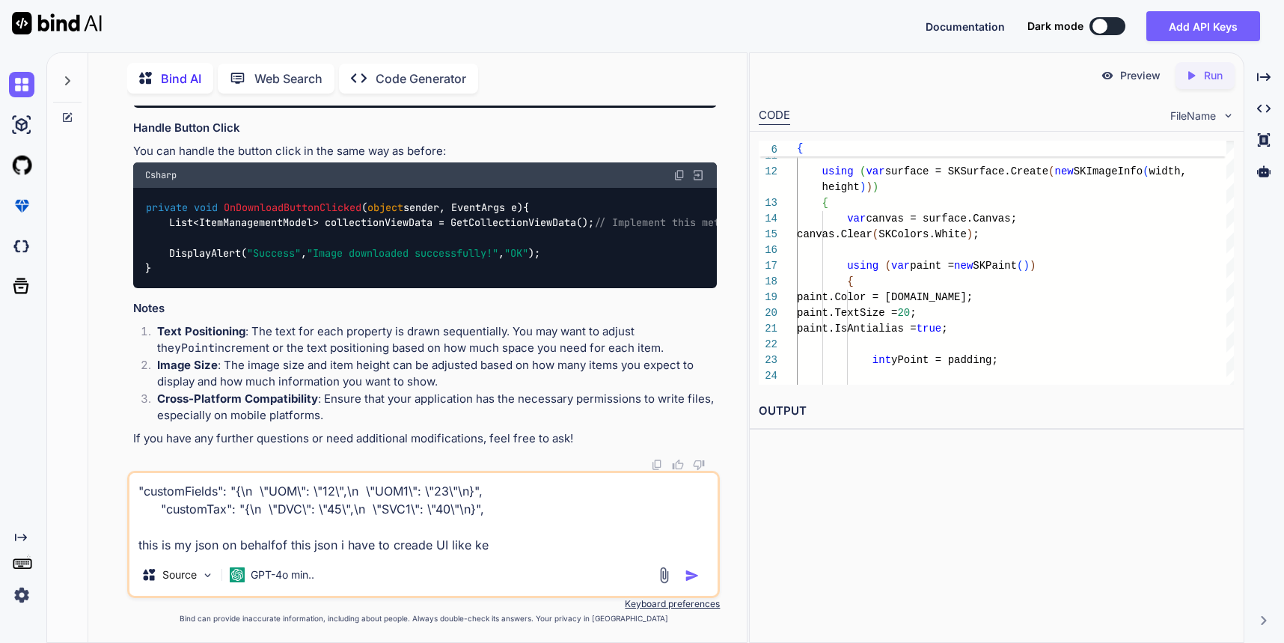
type textarea ""customFields": "{\n \"UOM\": \"12\",\n \"UOM1\": \"23\"\n}", "customTax": "{\n…"
type textarea "x"
type textarea ""customFields": "{\n \"UOM\": \"12\",\n \"UOM1\": \"23\"\n}", "customTax": "{\n…"
type textarea "x"
type textarea ""customFields": "{\n \"UOM\": \"12\",\n \"UOM1\": \"23\"\n}", "customTax": "{\n…"
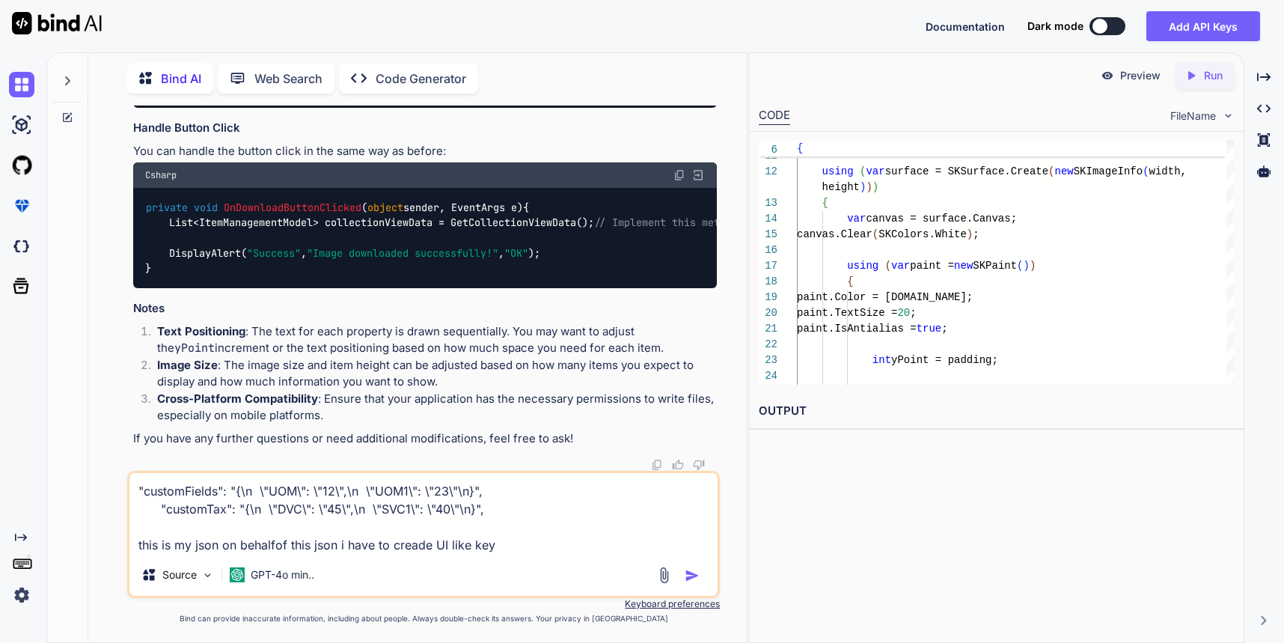
type textarea "x"
type textarea ""customFields": "{\n \"UOM\": \"12\",\n \"UOM1\": \"23\"\n}", "customTax": "{\n…"
type textarea "x"
type textarea ""customFields": "{\n \"UOM\": \"12\",\n \"UOM1\": \"23\"\n}", "customTax": "{\n…"
type textarea "x"
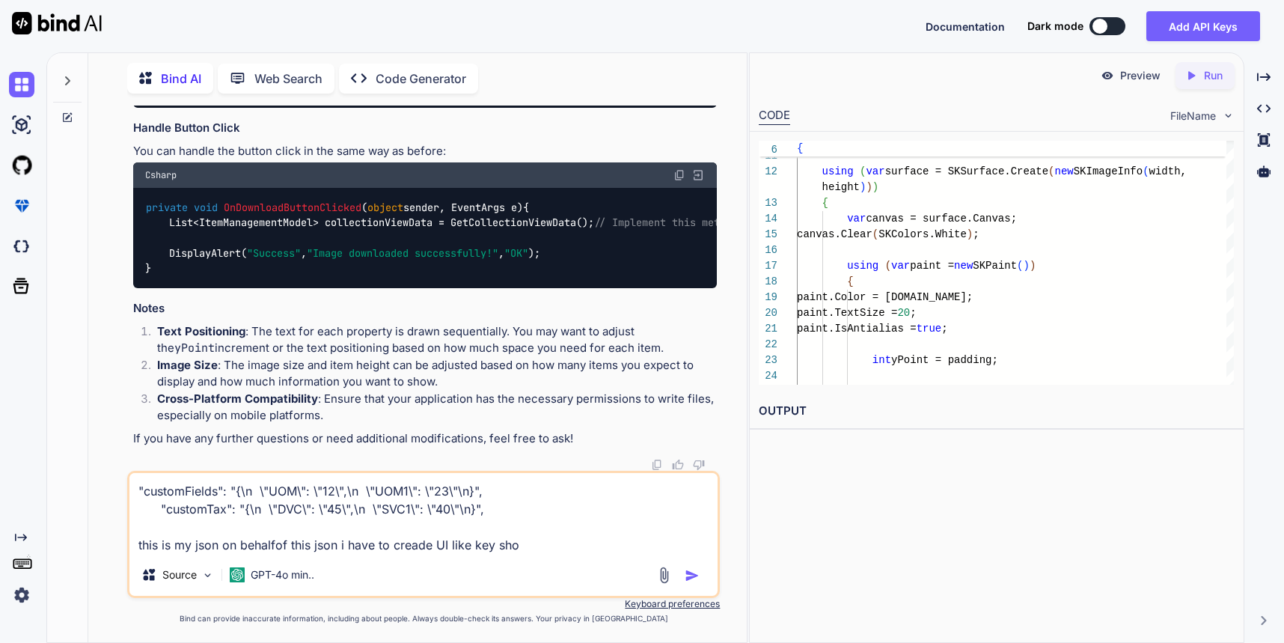
type textarea ""customFields": "{\n \"UOM\": \"12\",\n \"UOM1\": \"23\"\n}", "customTax": "{\n…"
type textarea "x"
type textarea ""customFields": "{\n \"UOM\": \"12\",\n \"UOM1\": \"23\"\n}", "customTax": "{\n…"
type textarea "x"
type textarea ""customFields": "{\n \"UOM\": \"12\",\n \"UOM1\": \"23\"\n}", "customTax": "{\n…"
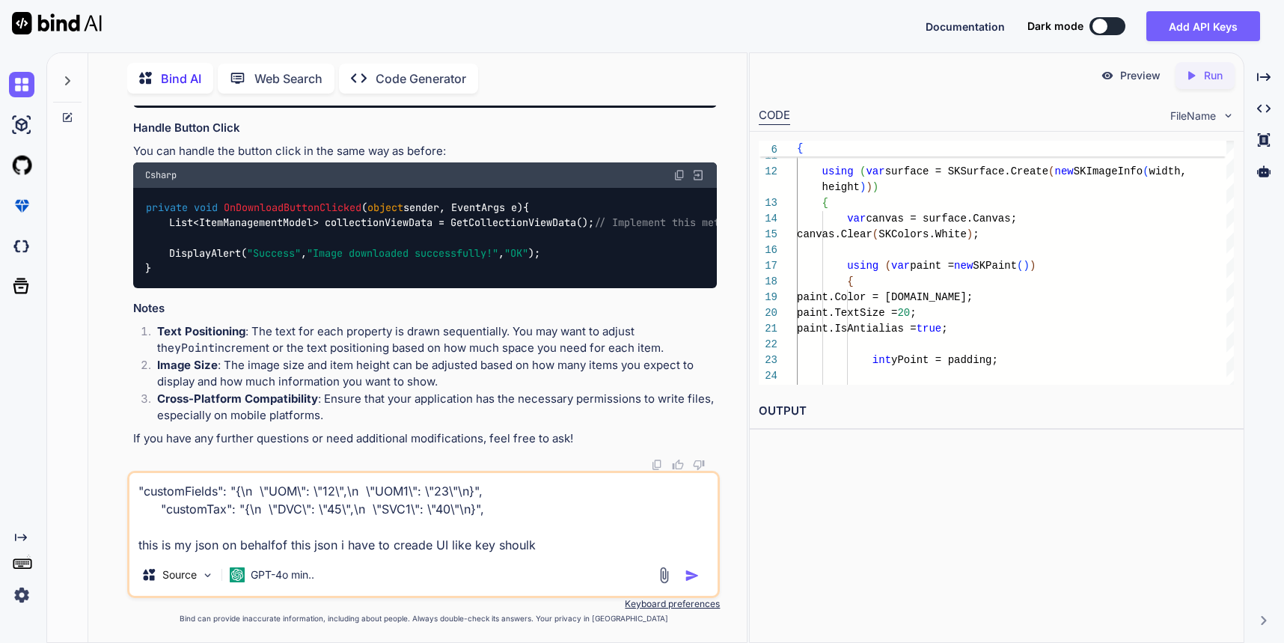
type textarea "x"
type textarea ""customFields": "{\n \"UOM\": \"12\",\n \"UOM1\": \"23\"\n}", "customTax": "{\n…"
type textarea "x"
type textarea ""customFields": "{\n \"UOM\": \"12\",\n \"UOM1\": \"23\"\n}", "customTax": "{\n…"
type textarea "x"
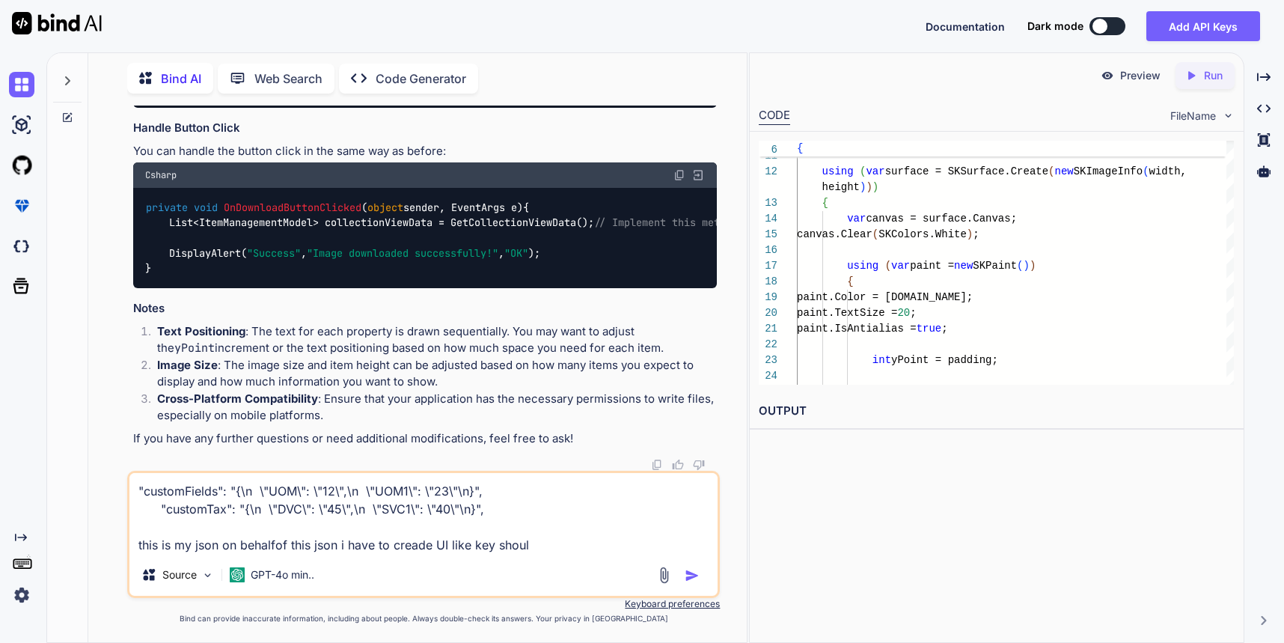
type textarea ""customFields": "{\n \"UOM\": \"12\",\n \"UOM1\": \"23\"\n}", "customTax": "{\n…"
type textarea "x"
type textarea ""customFields": "{\n \"UOM\": \"12\",\n \"UOM1\": \"23\"\n}", "customTax": "{\n…"
type textarea "x"
type textarea ""customFields": "{\n \"UOM\": \"12\",\n \"UOM1\": \"23\"\n}", "customTax": "{\n…"
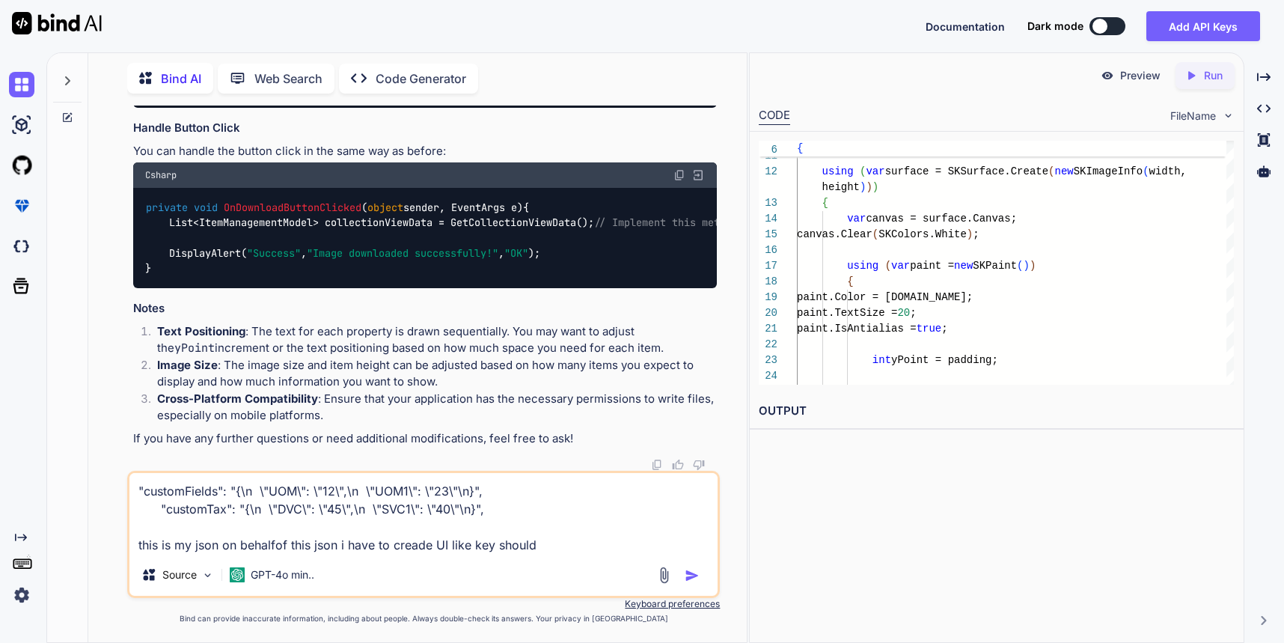
type textarea "x"
type textarea ""customFields": "{\n \"UOM\": \"12\",\n \"UOM1\": \"23\"\n}", "customTax": "{\n…"
type textarea "x"
type textarea ""customFields": "{\n \"UOM\": \"12\",\n \"UOM1\": \"23\"\n}", "customTax": "{\n…"
type textarea "x"
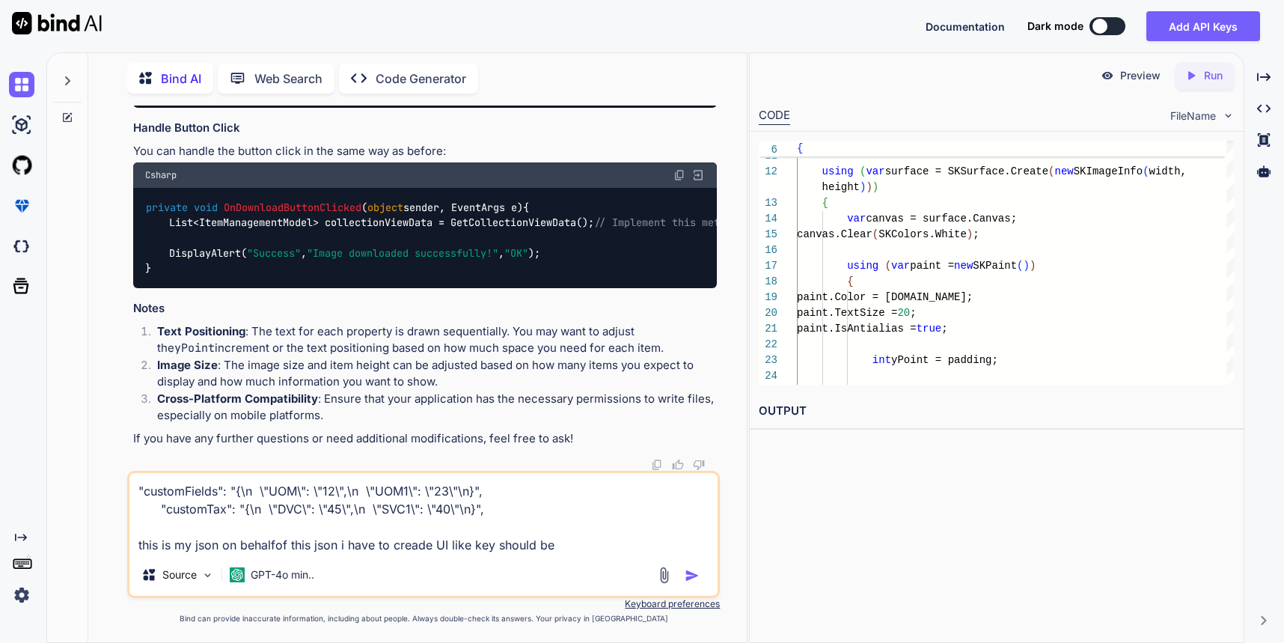
type textarea ""customFields": "{\n \"UOM\": \"12\",\n \"UOM1\": \"23\"\n}", "customTax": "{\n…"
type textarea "x"
type textarea ""customFields": "{\n \"UOM\": \"12\",\n \"UOM1\": \"23\"\n}", "customTax": "{\n…"
type textarea "x"
type textarea ""customFields": "{\n \"UOM\": \"12\",\n \"UOM1\": \"23\"\n}", "customTax": "{\n…"
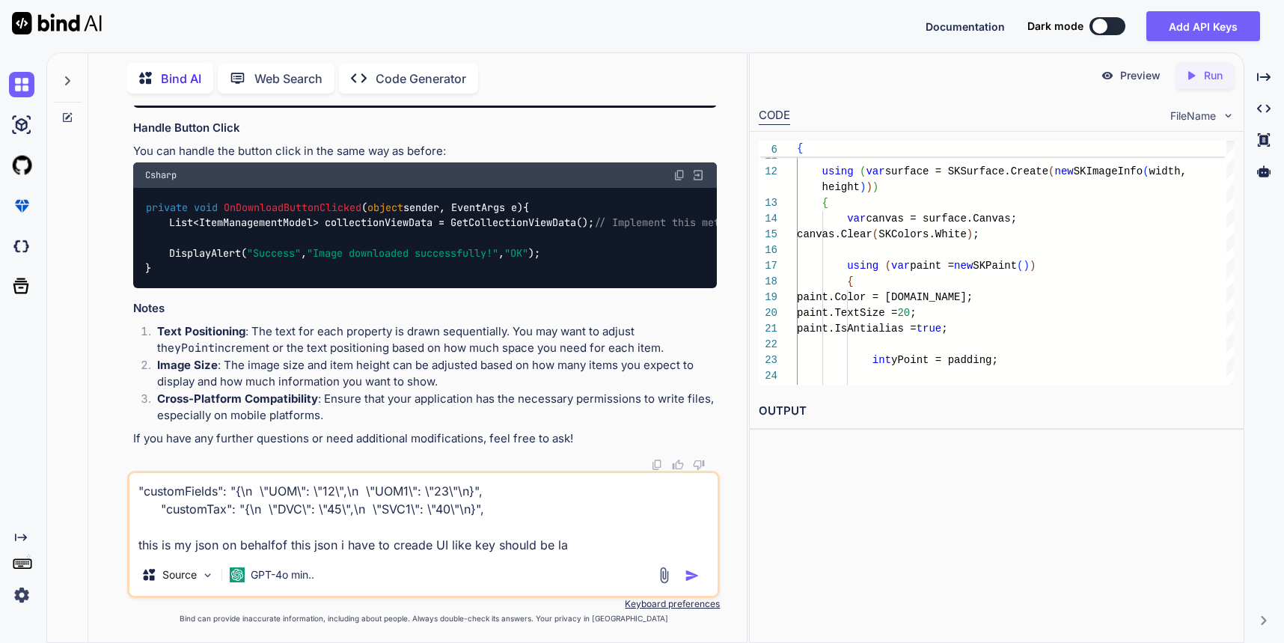
type textarea "x"
type textarea ""customFields": "{\n \"UOM\": \"12\",\n \"UOM1\": \"23\"\n}", "customTax": "{\n…"
type textarea "x"
type textarea ""customFields": "{\n \"UOM\": \"12\",\n \"UOM1\": \"23\"\n}", "customTax": "{\n…"
type textarea "x"
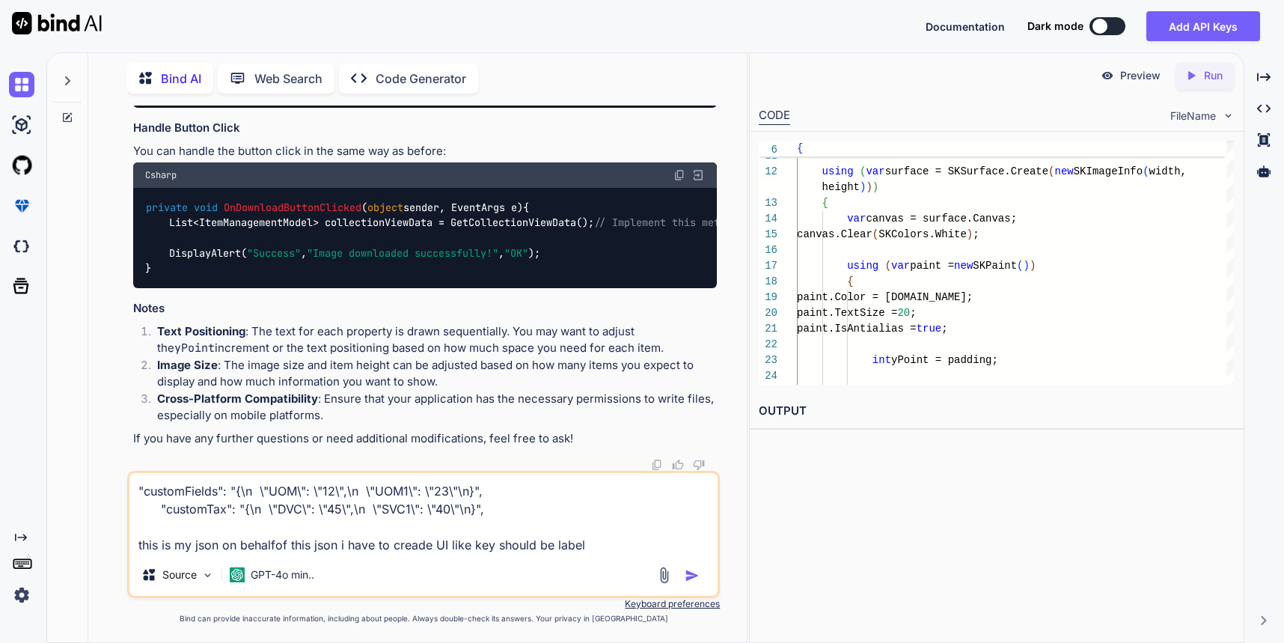
type textarea ""customFields": "{\n \"UOM\": \"12\",\n \"UOM1\": \"23\"\n}", "customTax": "{\n…"
type textarea "x"
type textarea ""customFields": "{\n \"UOM\": \"12\",\n \"UOM1\": \"23\"\n}", "customTax": "{\n…"
type textarea "x"
type textarea ""customFields": "{\n \"UOM\": \"12\",\n \"UOM1\": \"23\"\n}", "customTax": "{\n…"
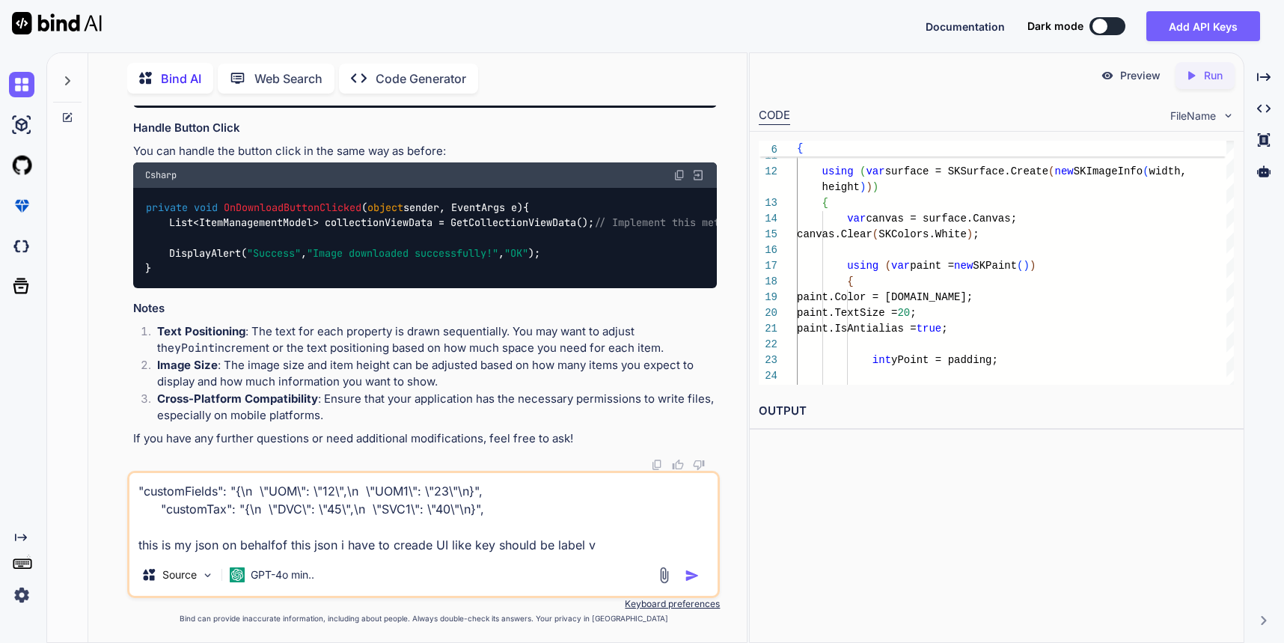
type textarea "x"
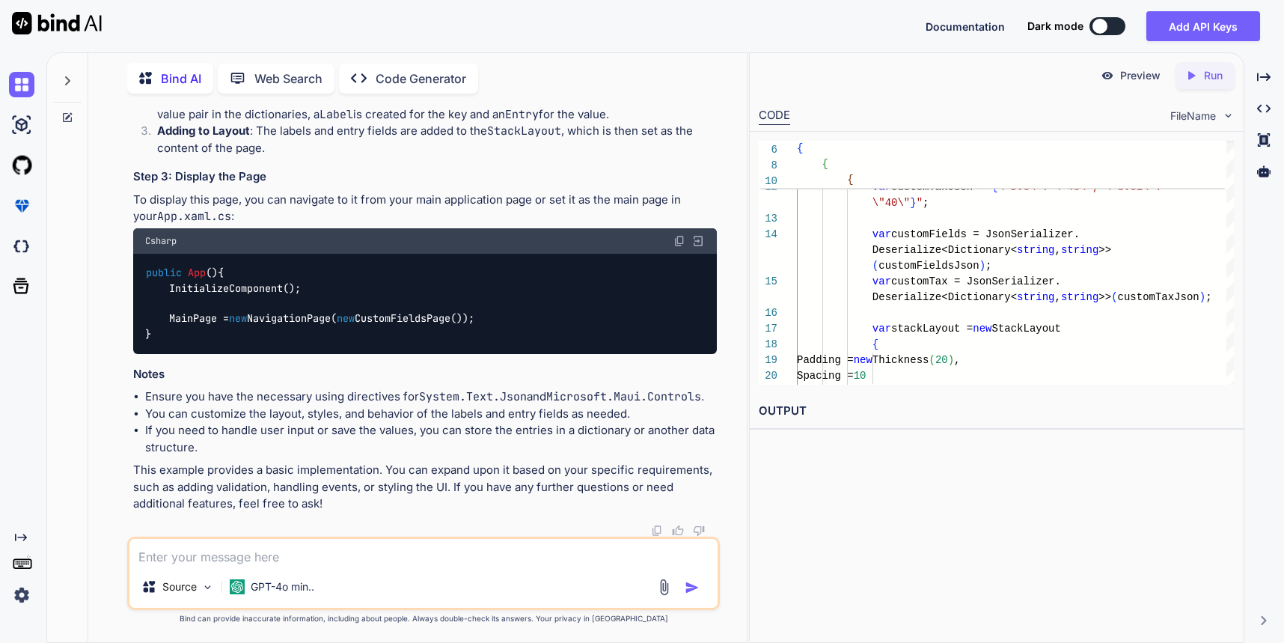
scroll to position [7745, 0]
